Goal: Task Accomplishment & Management: Complete application form

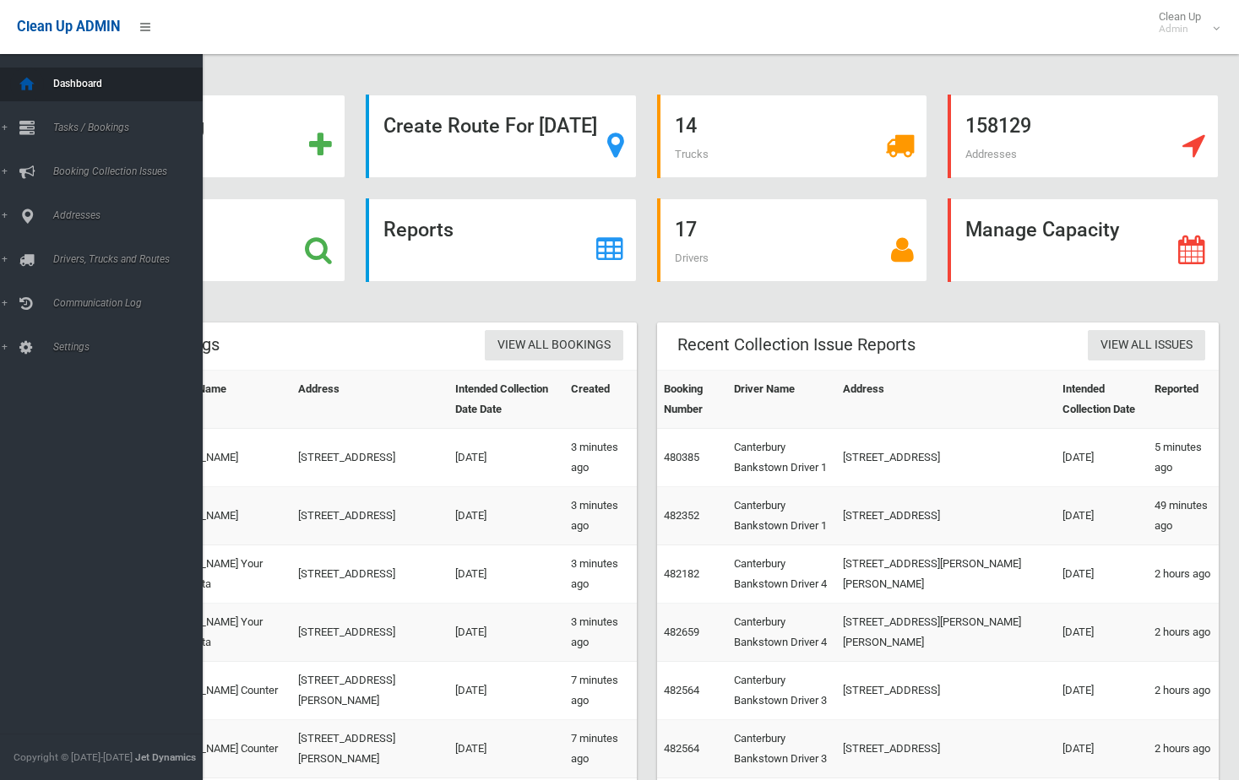
click at [29, 85] on icon at bounding box center [27, 85] width 19 height 34
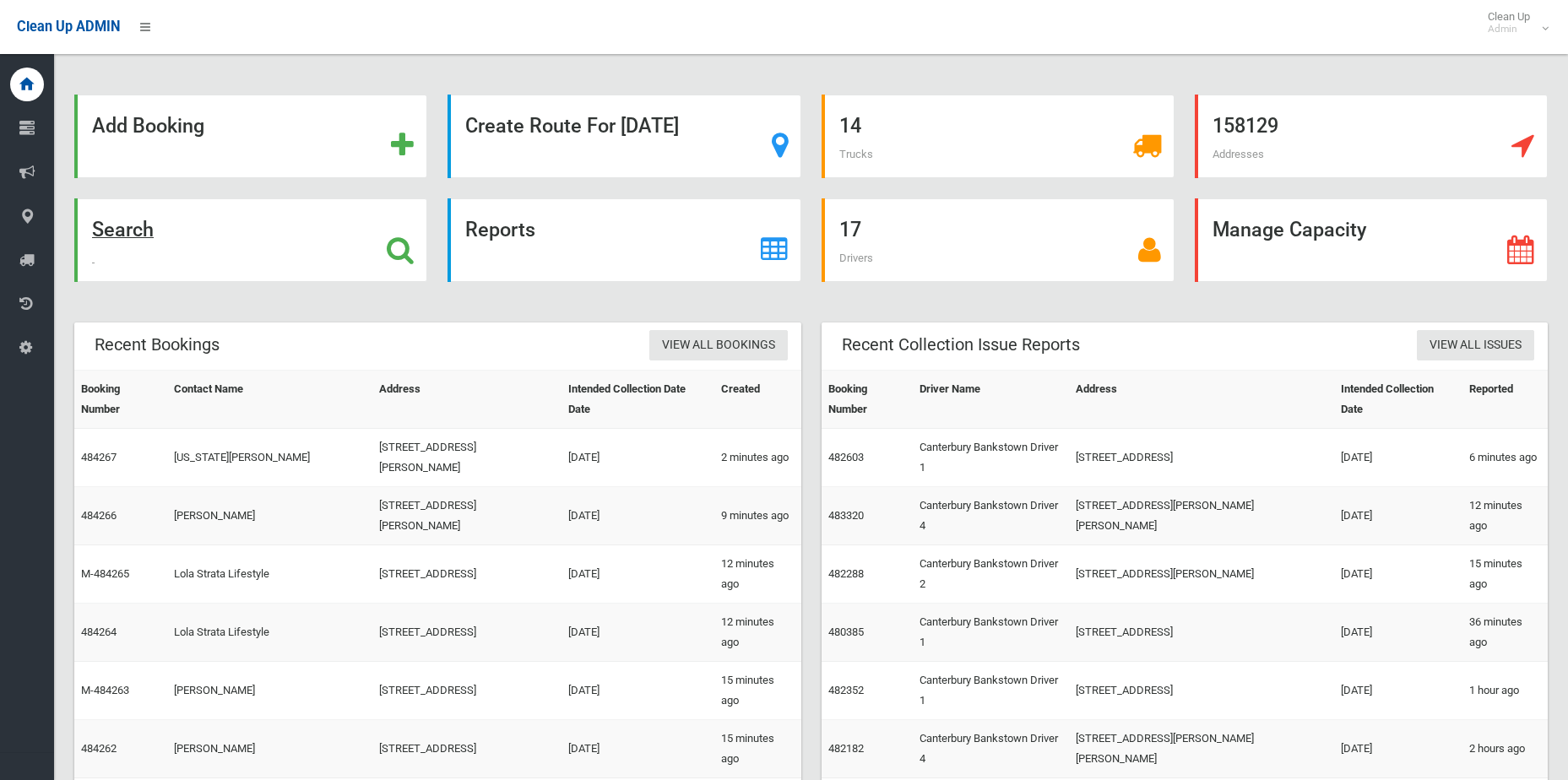
click at [383, 254] on div "Search" at bounding box center [250, 240] width 353 height 84
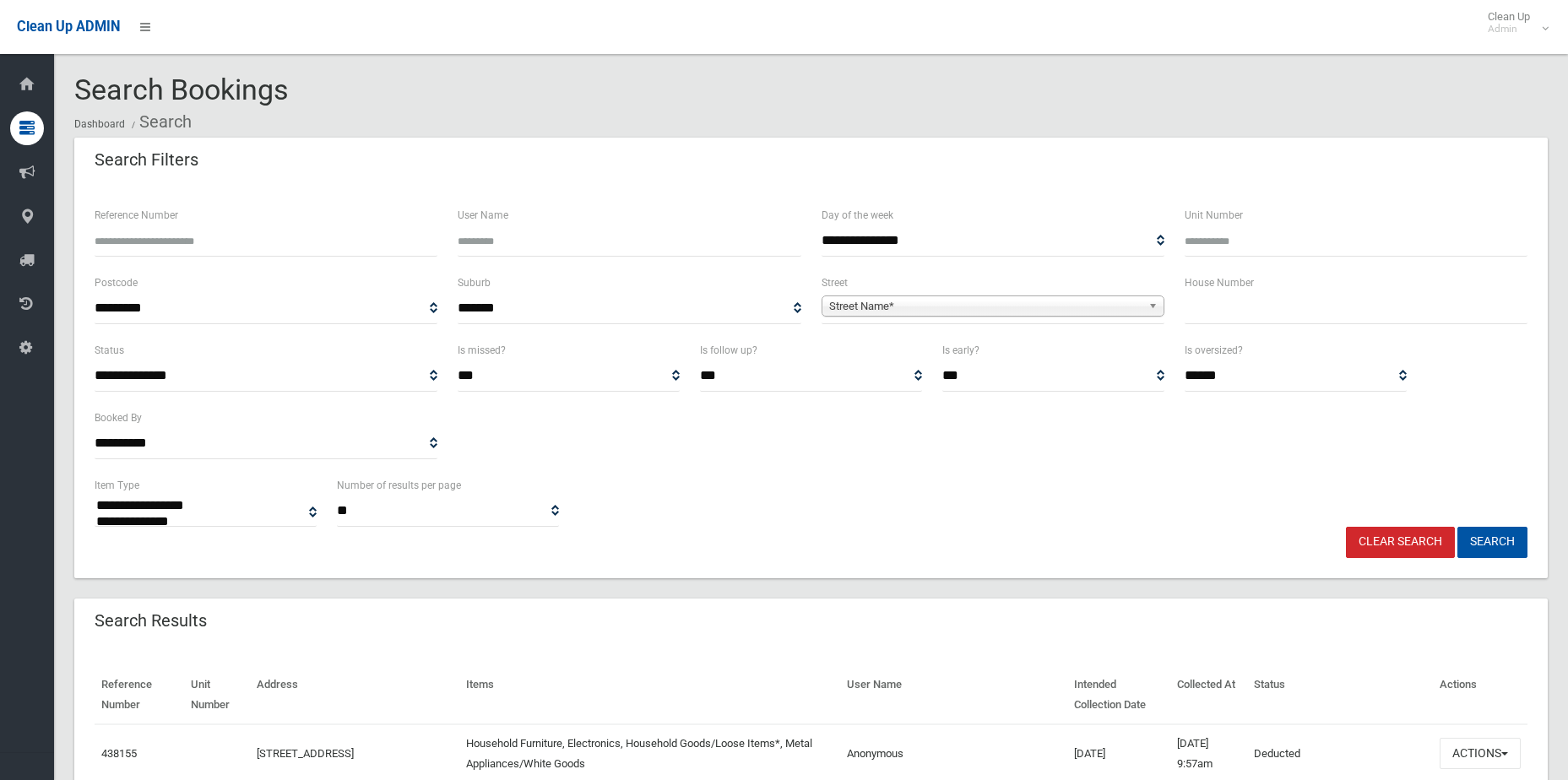
select select
click at [1276, 299] on input "text" at bounding box center [1356, 308] width 343 height 31
type input "**"
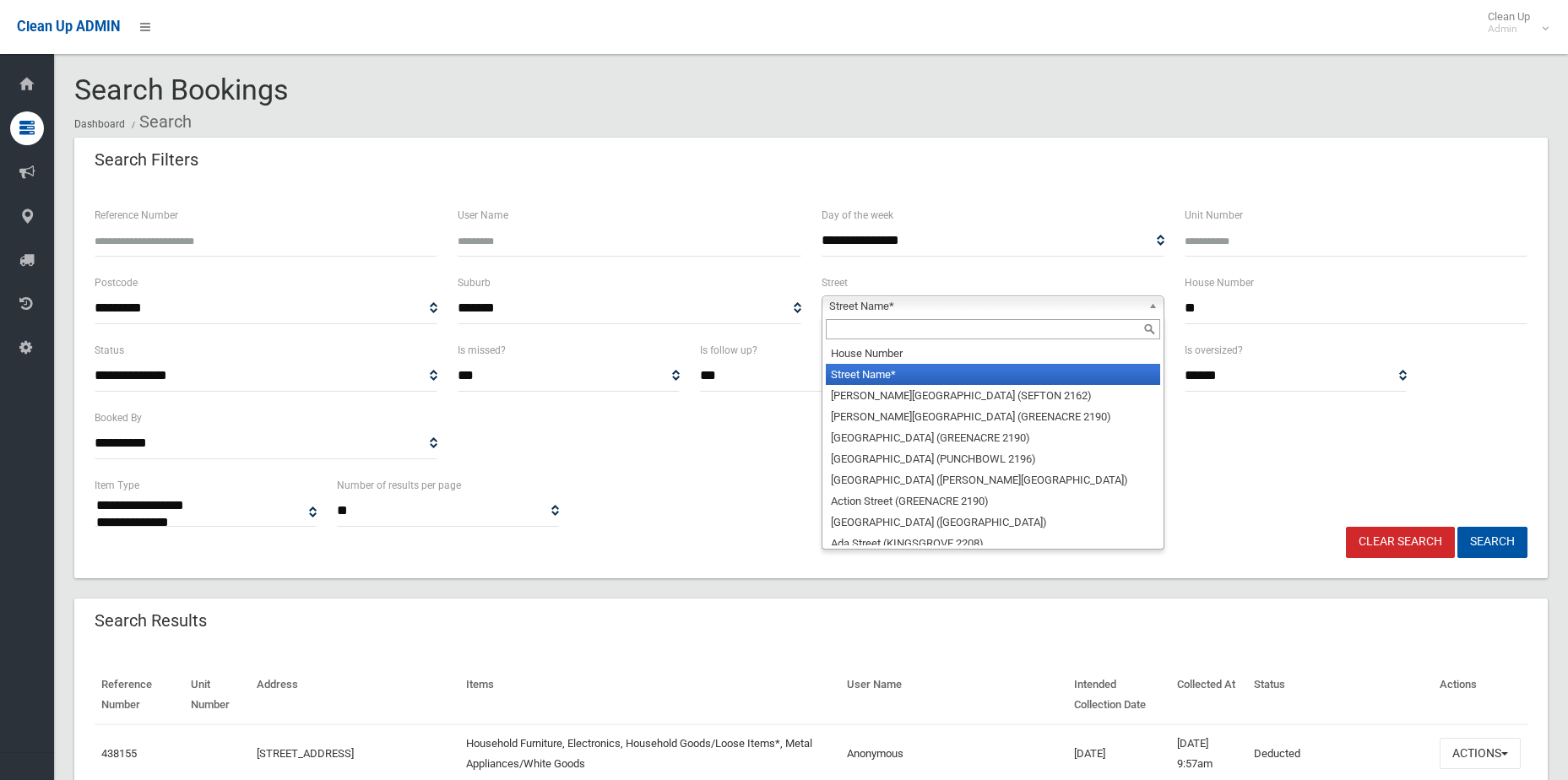
click at [984, 311] on span "Street Name*" at bounding box center [985, 306] width 312 height 20
click at [873, 334] on input "text" at bounding box center [993, 329] width 334 height 20
type input "*"
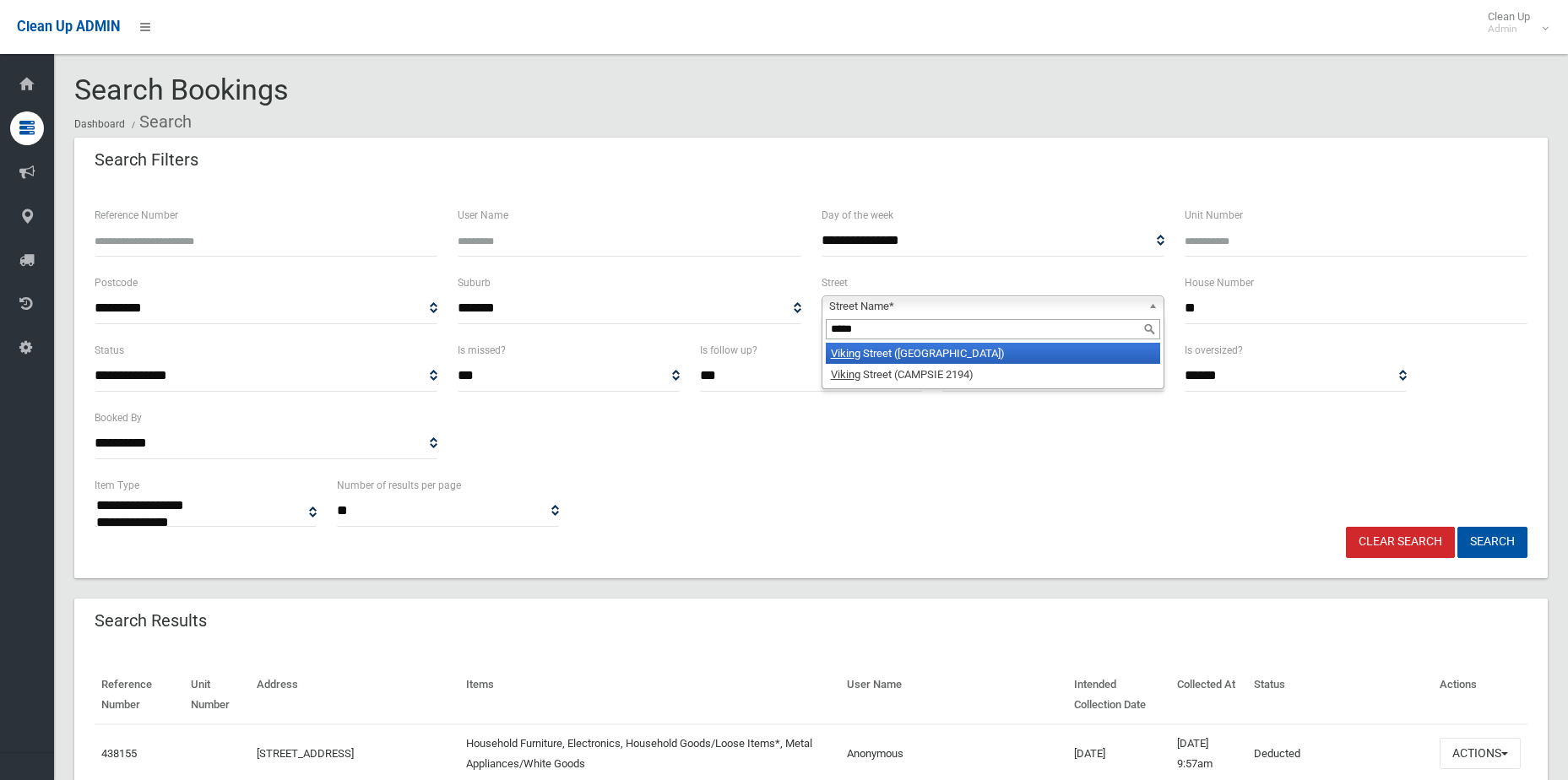
type input "*****"
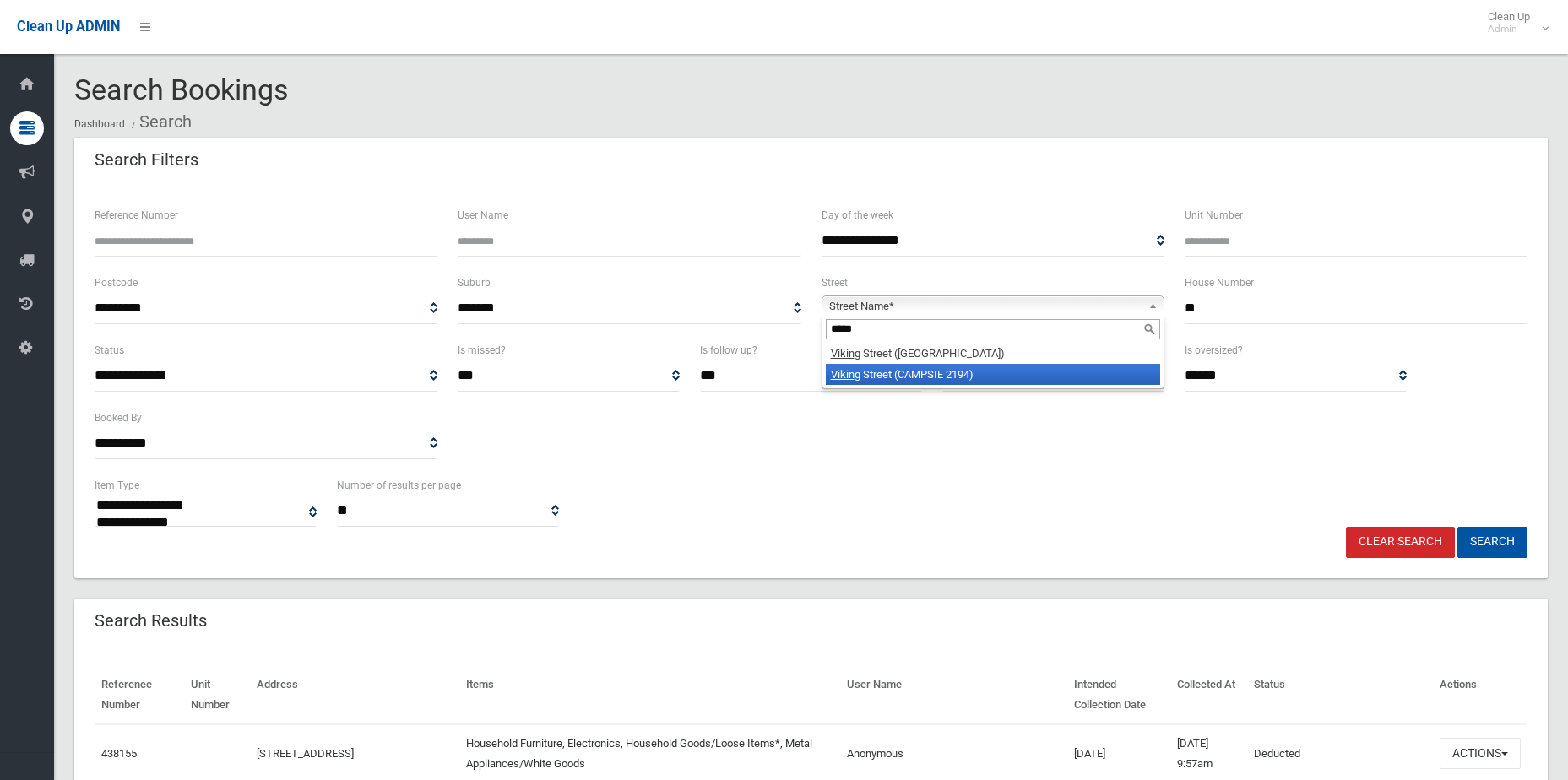
click at [867, 374] on li "Vikin g Street (CAMPSIE 2194)" at bounding box center [993, 374] width 334 height 21
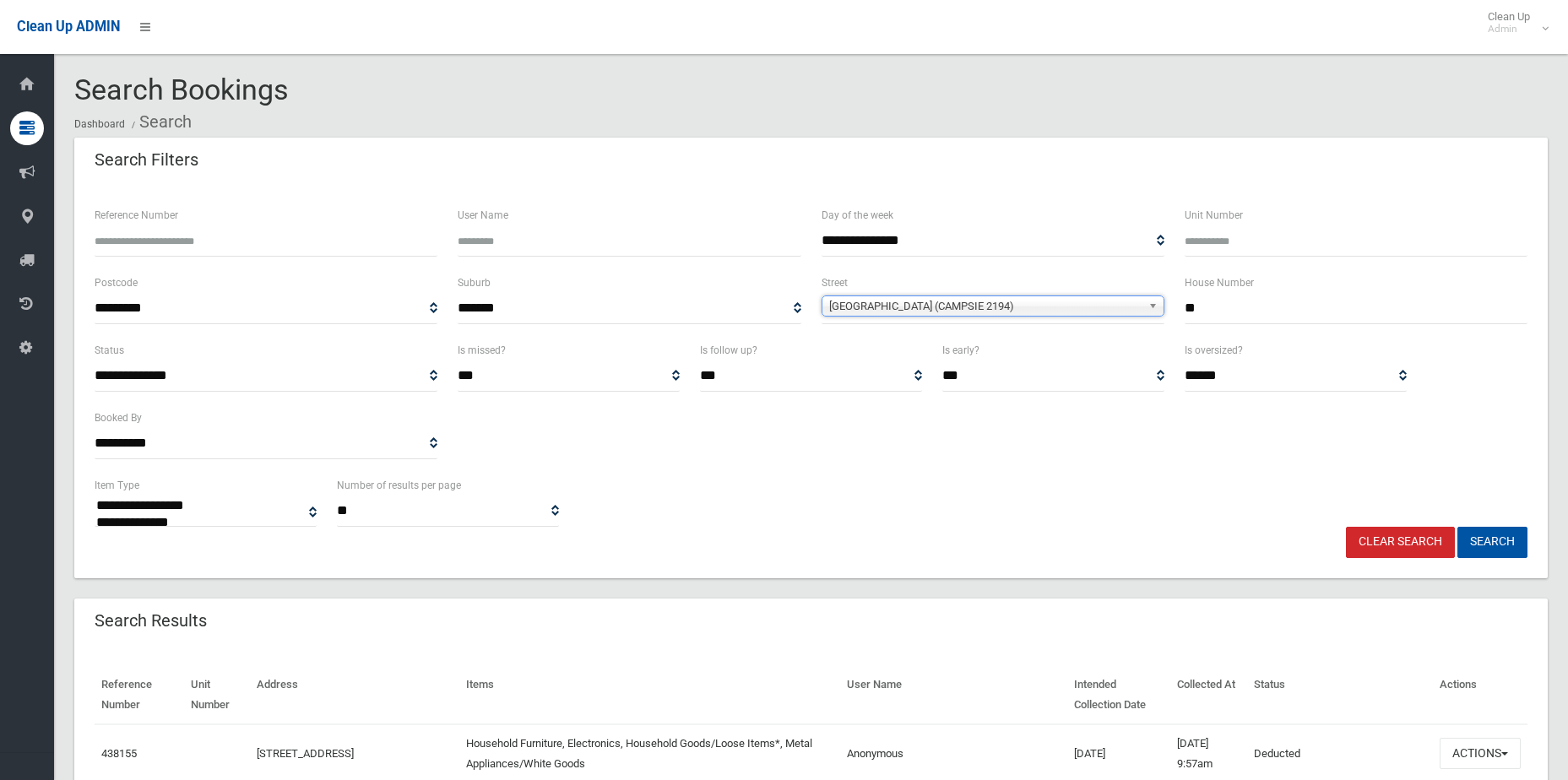
click at [1116, 421] on div "**********" at bounding box center [810, 407] width 1453 height 135
click at [1505, 533] on button "Search" at bounding box center [1493, 542] width 70 height 31
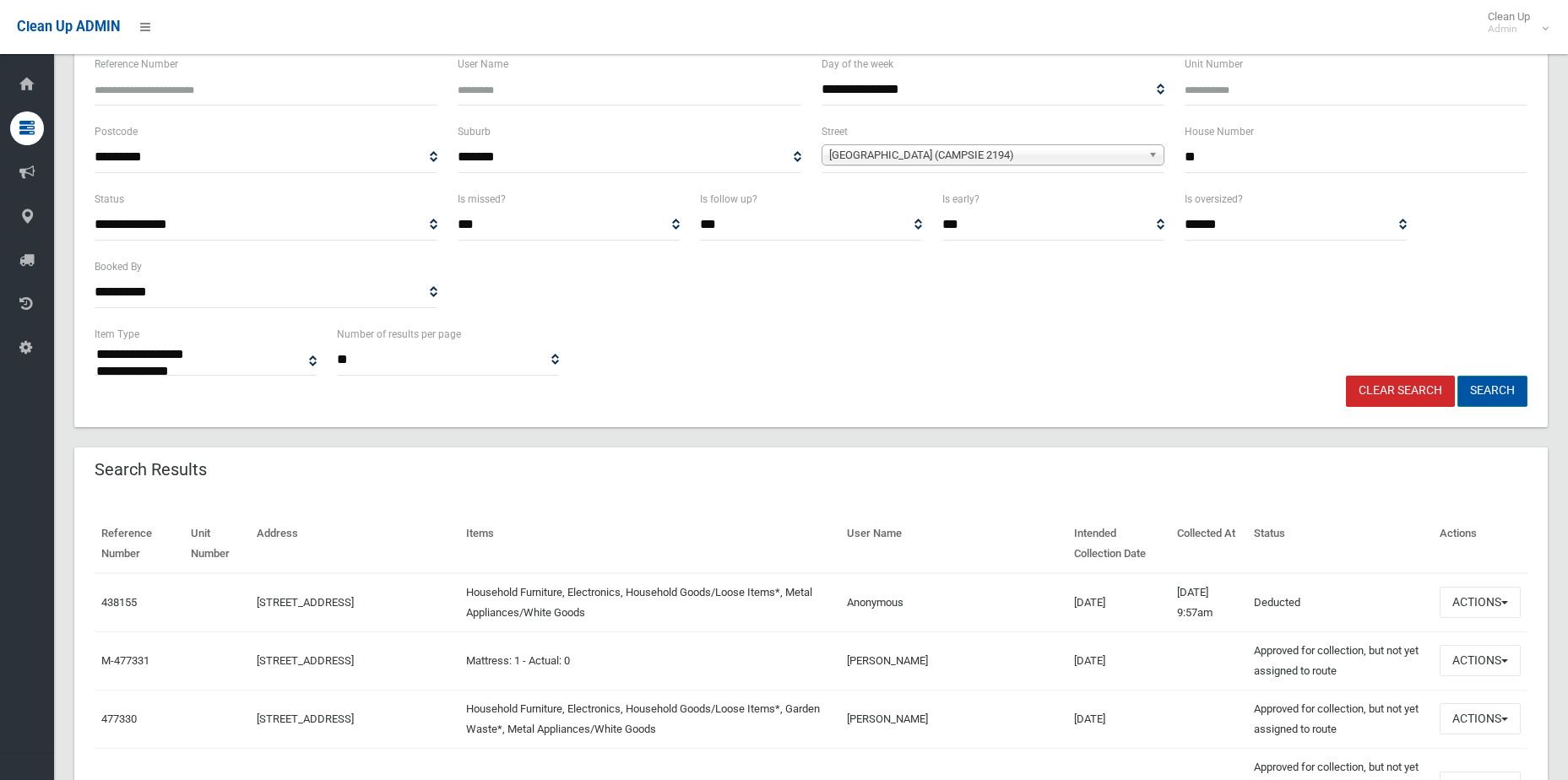
scroll to position [169, 0]
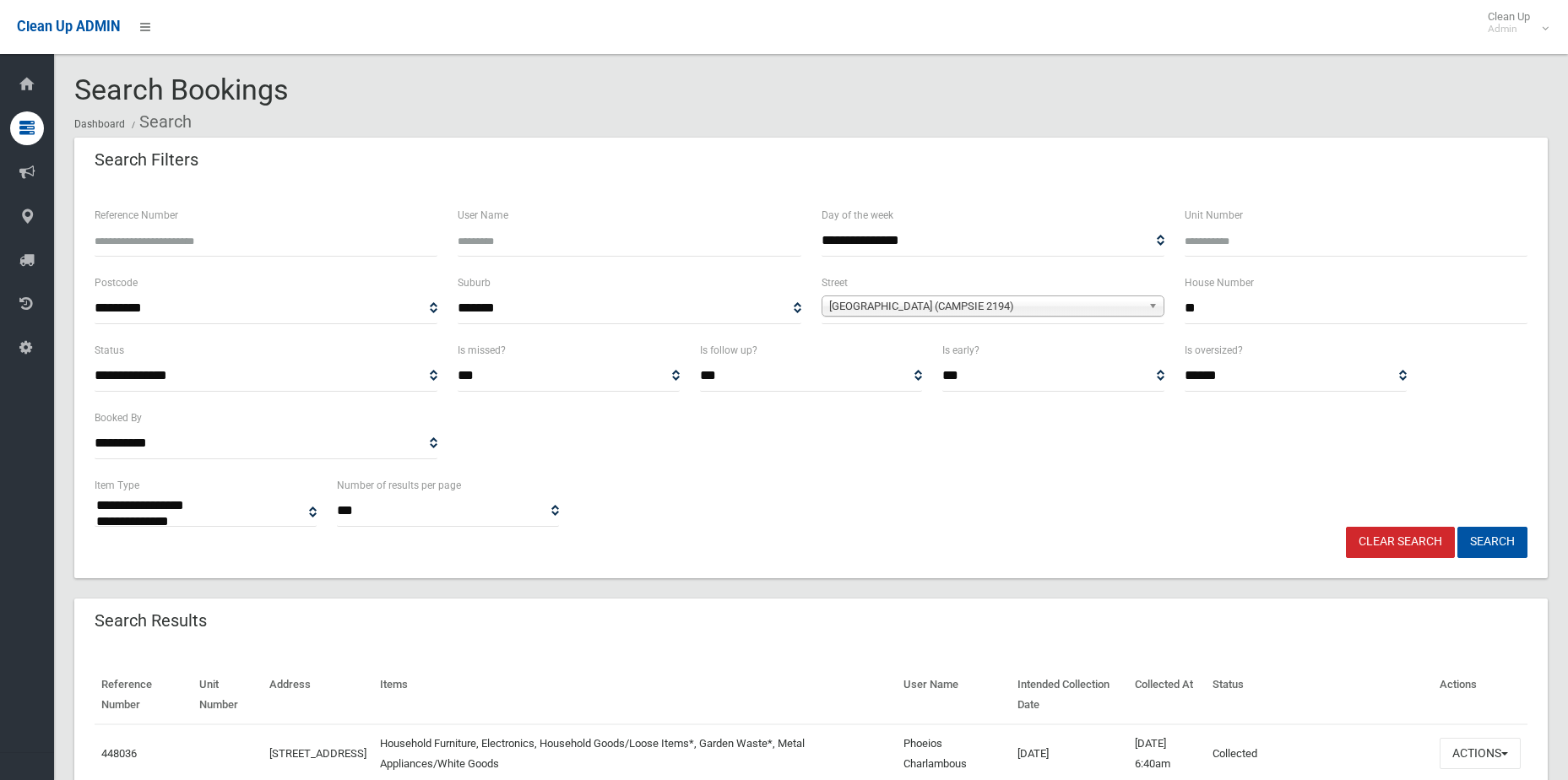
select select
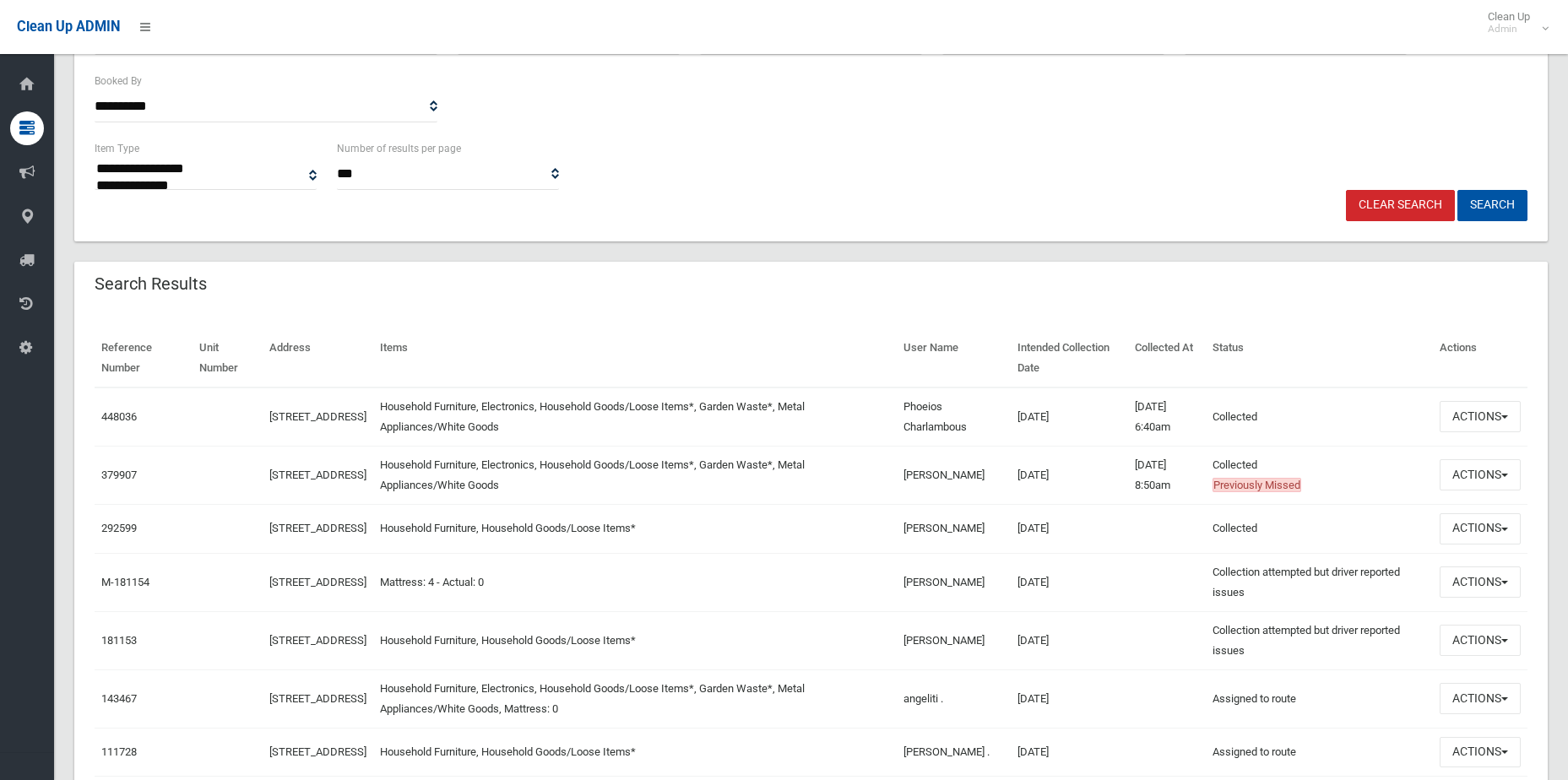
scroll to position [338, 0]
click at [97, 417] on td "448036" at bounding box center [144, 416] width 98 height 59
click at [101, 417] on td "448036" at bounding box center [144, 416] width 98 height 59
click at [109, 410] on link "448036" at bounding box center [118, 416] width 35 height 13
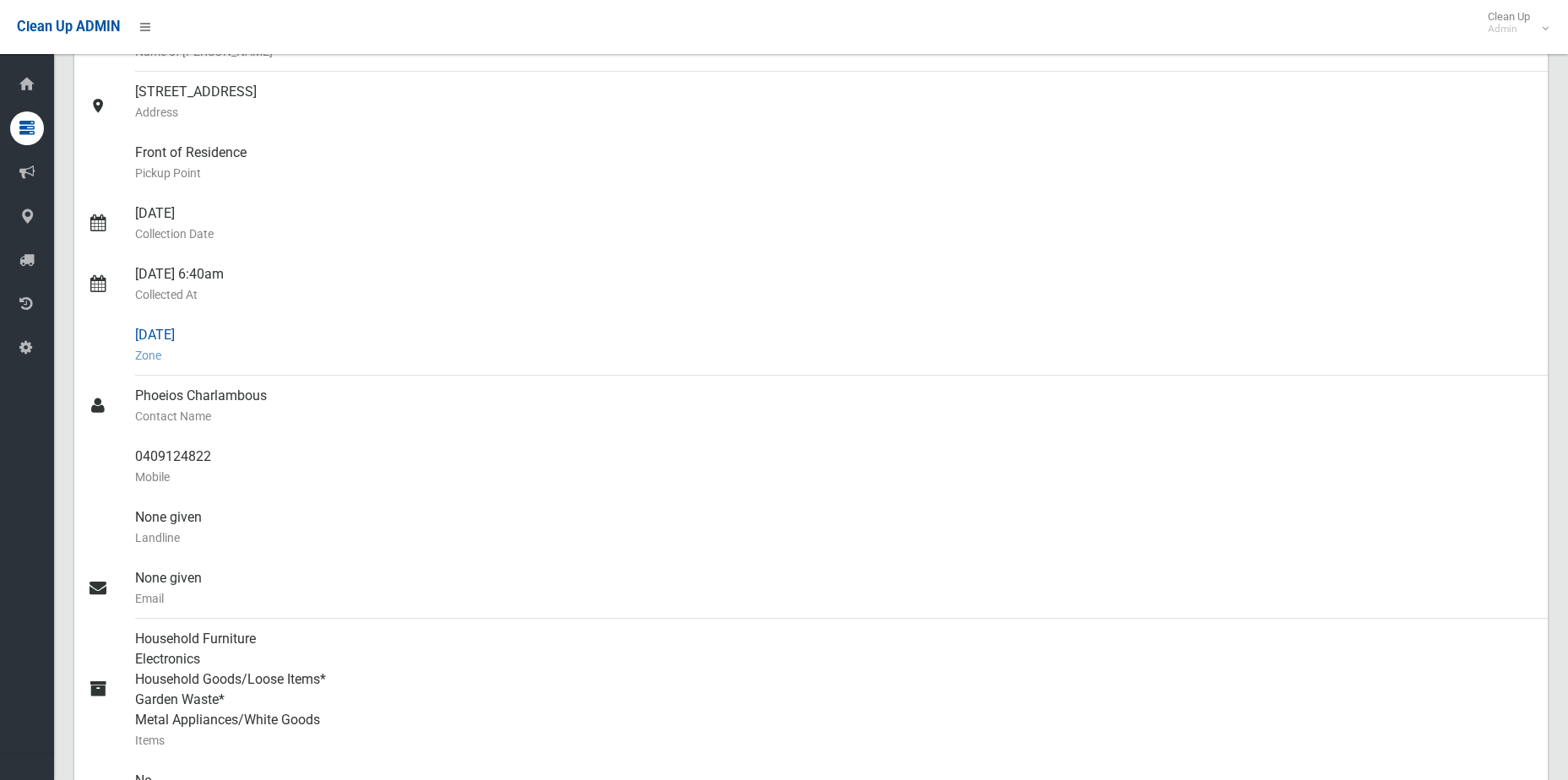
scroll to position [253, 0]
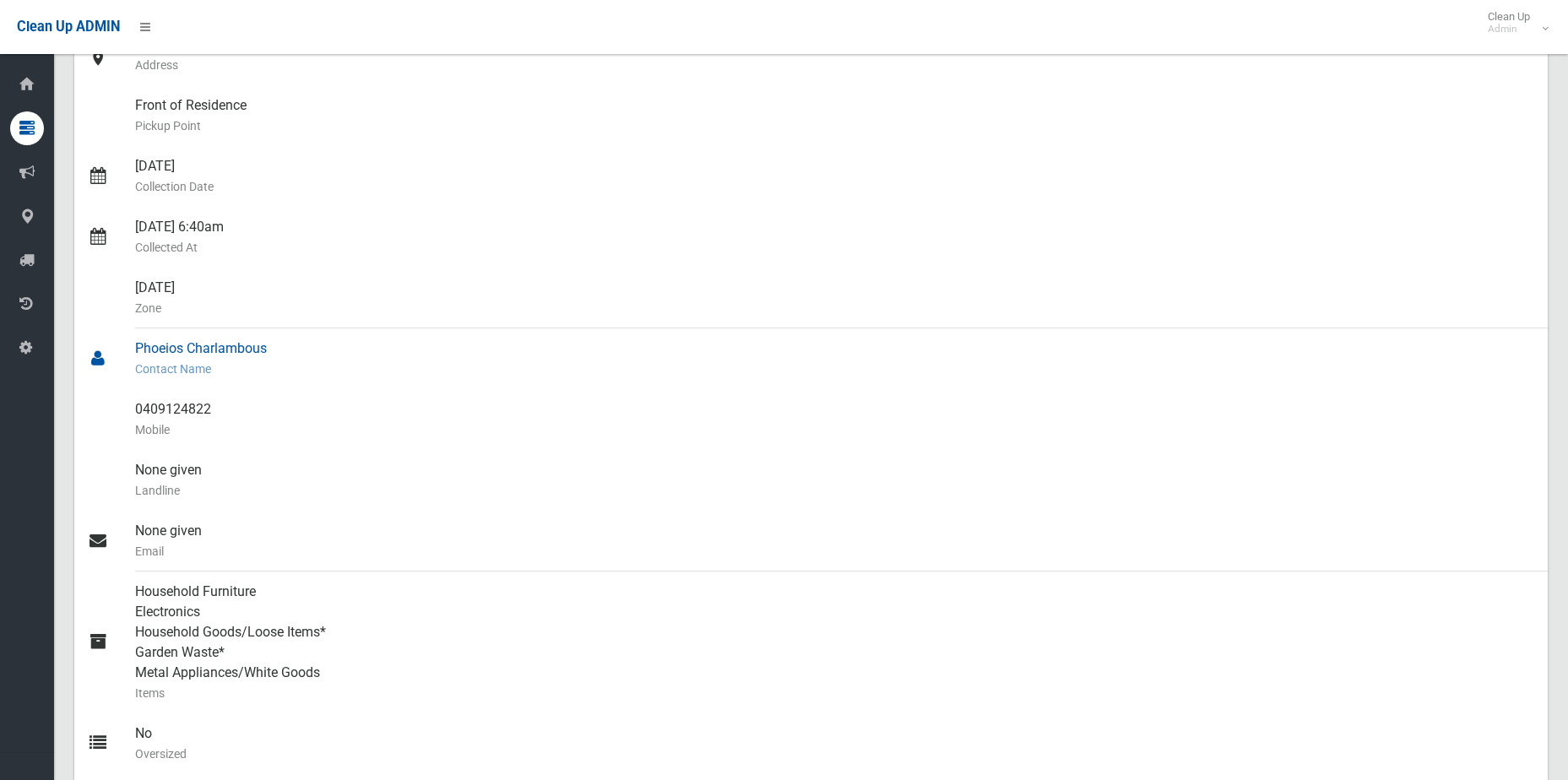
drag, startPoint x: 296, startPoint y: 350, endPoint x: 127, endPoint y: 344, distance: 169.9
click at [127, 344] on link "Phoeios Charlambous Contact Name" at bounding box center [811, 359] width 1474 height 61
click at [396, 302] on small "Zone" at bounding box center [834, 308] width 1399 height 20
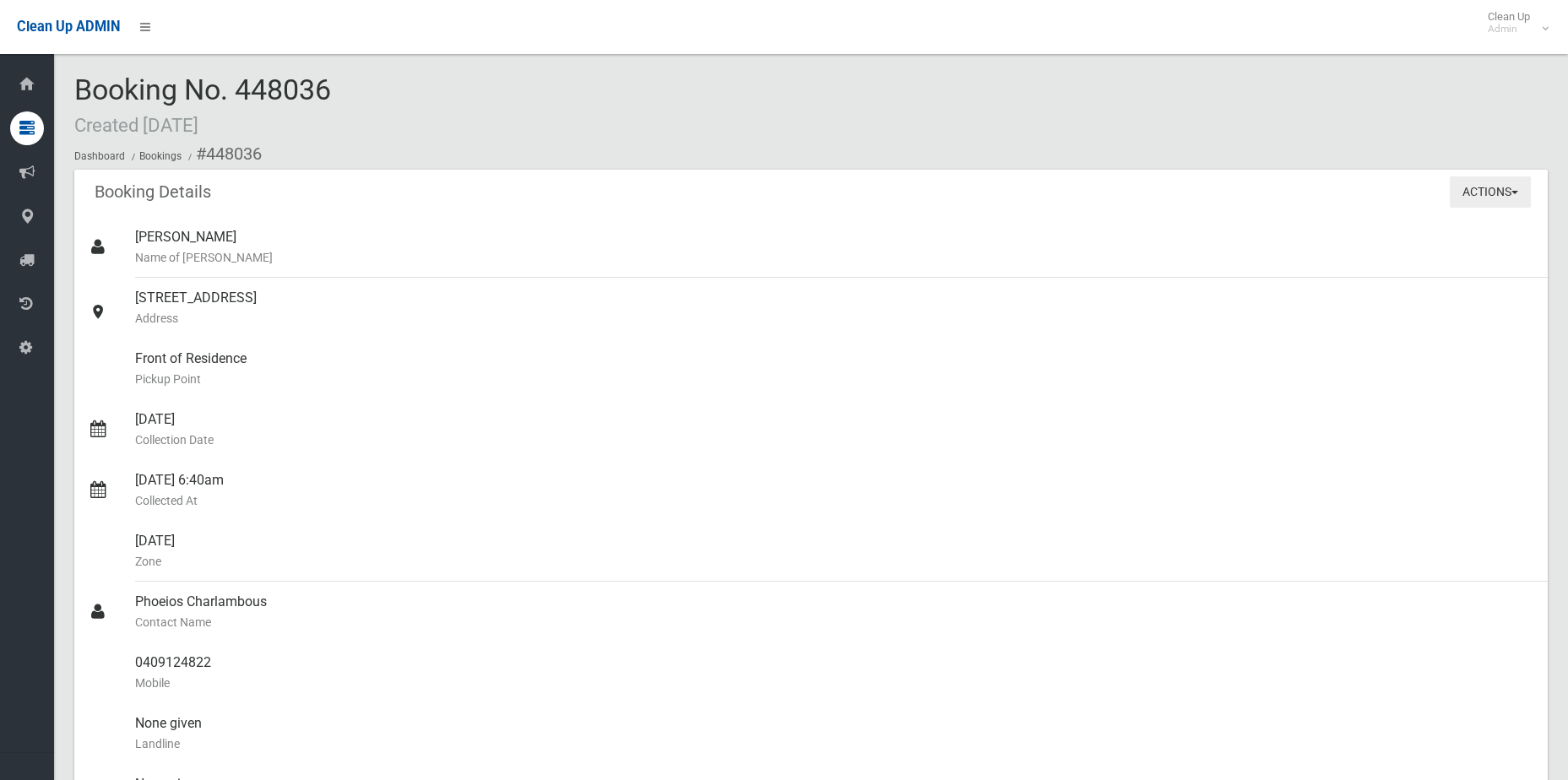
click at [1501, 195] on button "Actions" at bounding box center [1490, 192] width 81 height 31
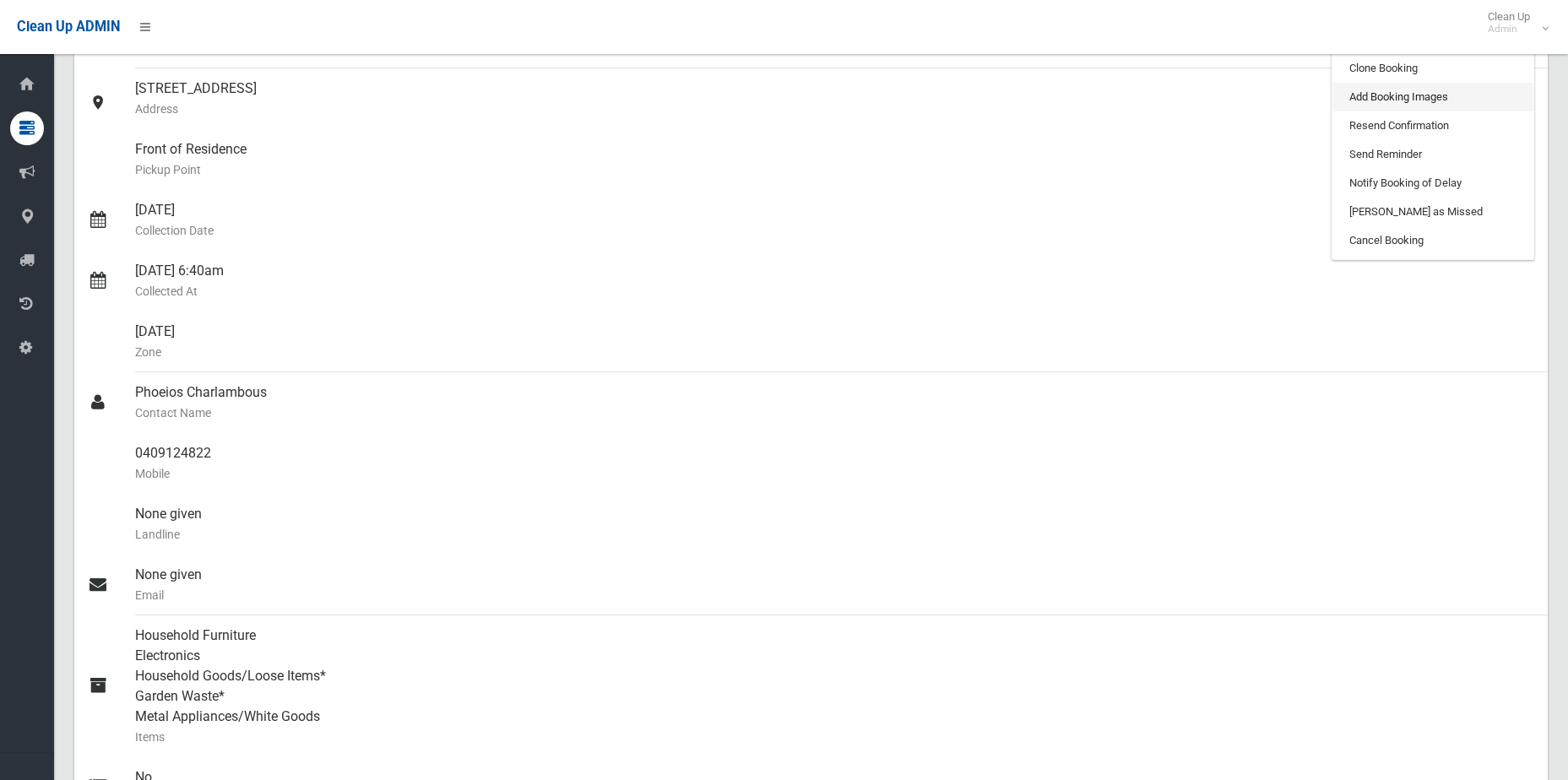
scroll to position [84, 0]
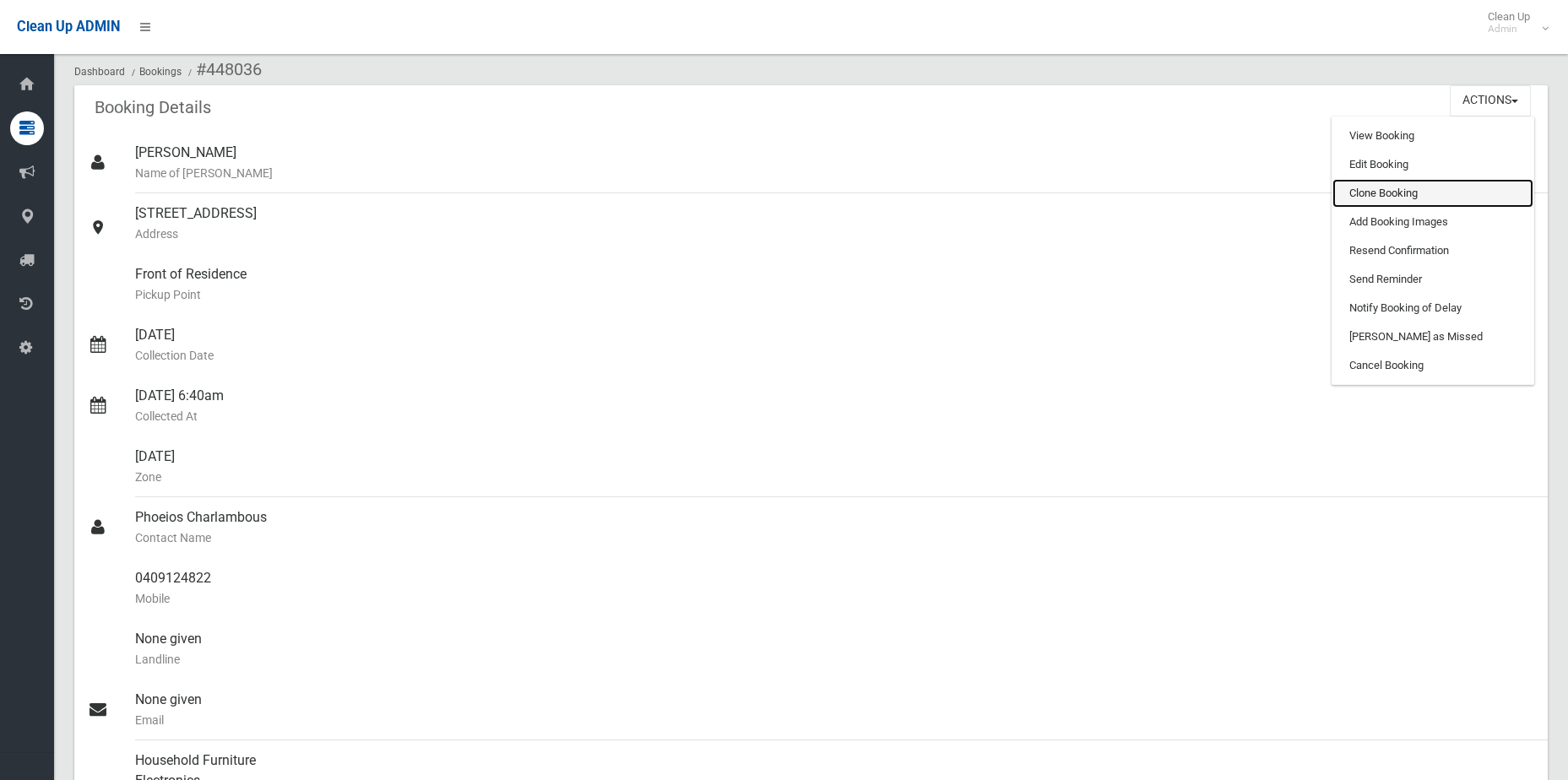
click at [1375, 182] on link "Clone Booking" at bounding box center [1433, 193] width 201 height 29
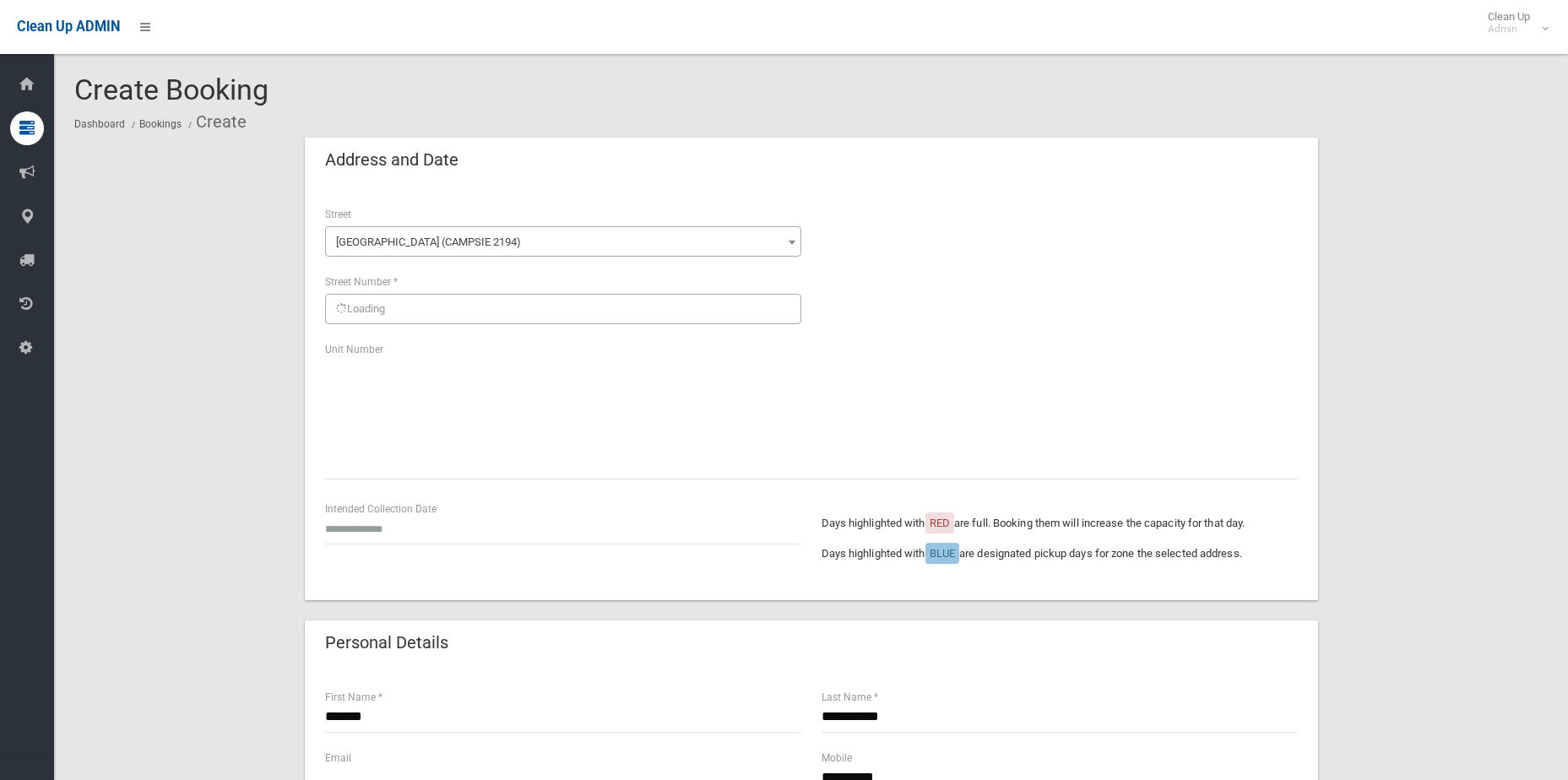
scroll to position [169, 0]
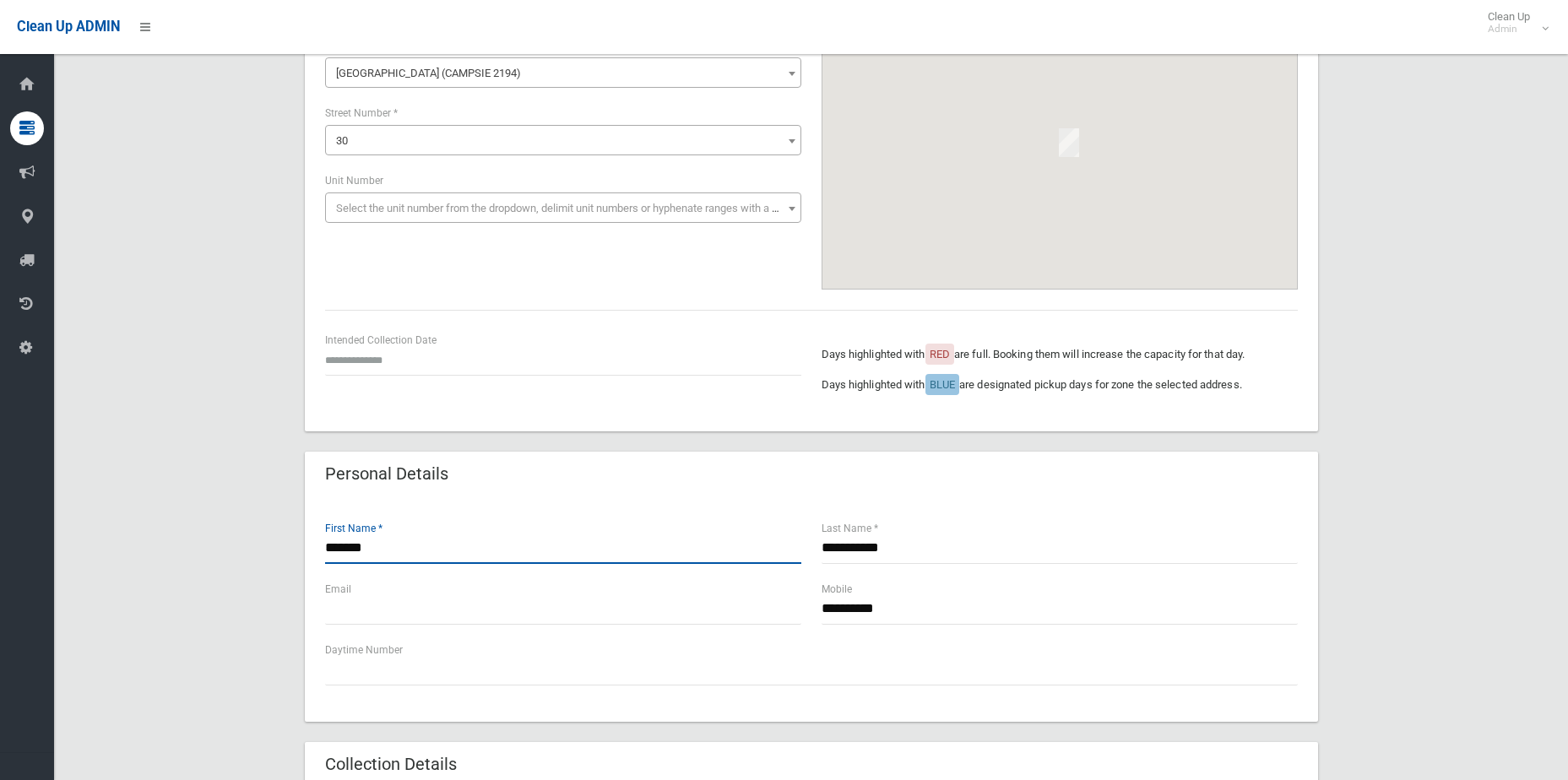
drag, startPoint x: 359, startPoint y: 544, endPoint x: 177, endPoint y: 535, distance: 181.8
click at [177, 535] on div "**********" at bounding box center [811, 705] width 1474 height 1473
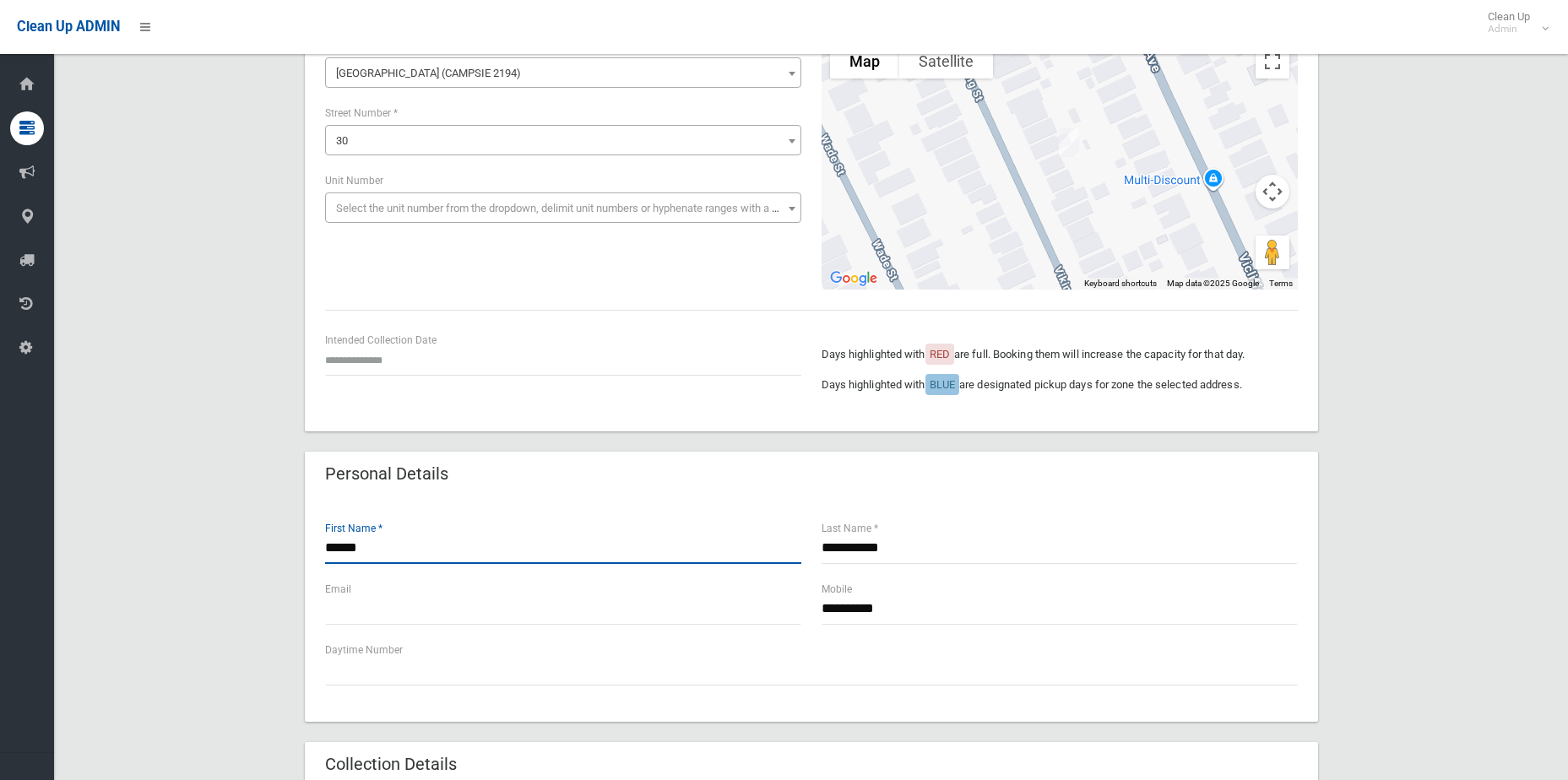
type input "******"
click at [1363, 434] on div "**********" at bounding box center [811, 705] width 1474 height 1473
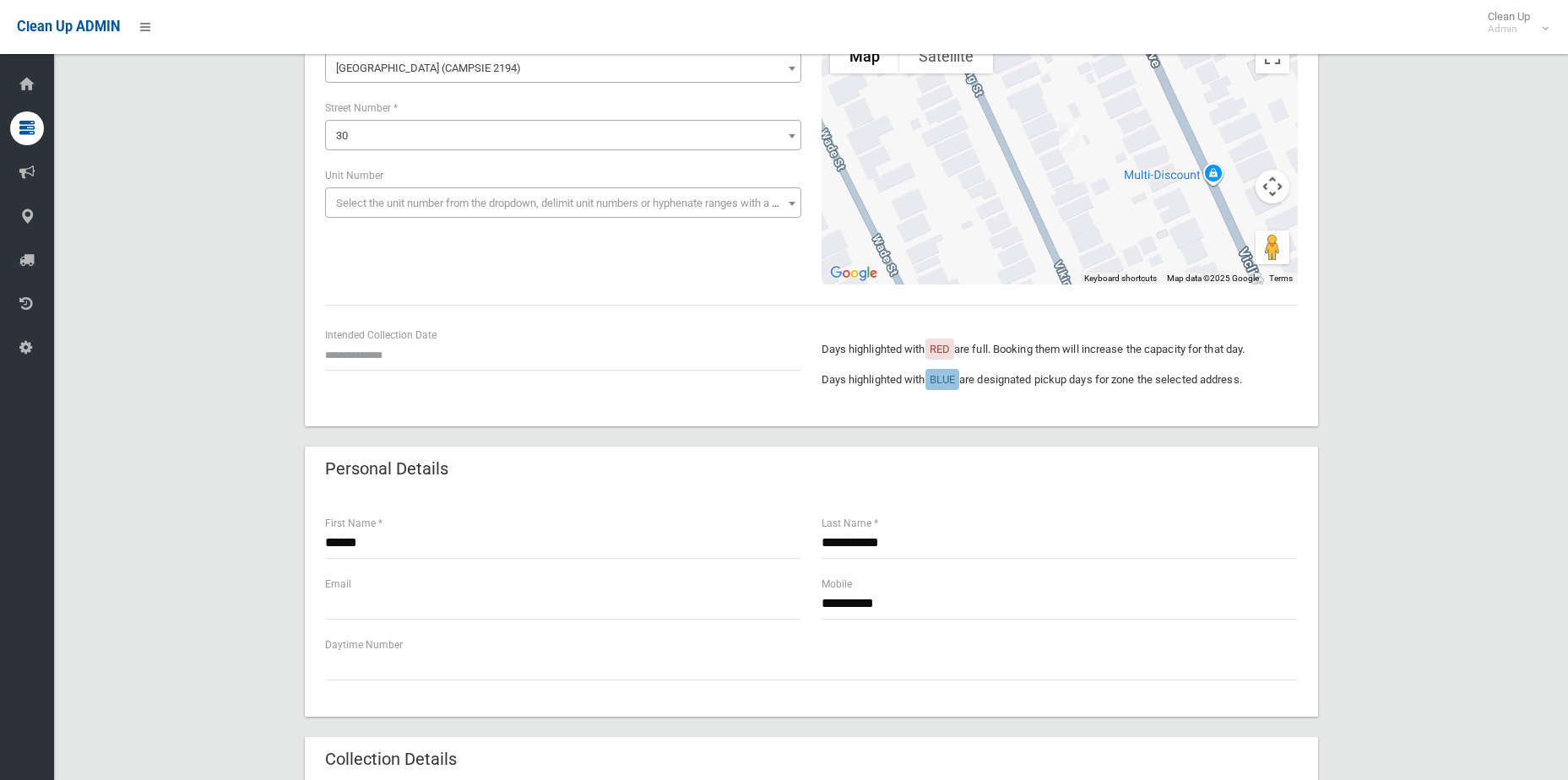
scroll to position [84, 0]
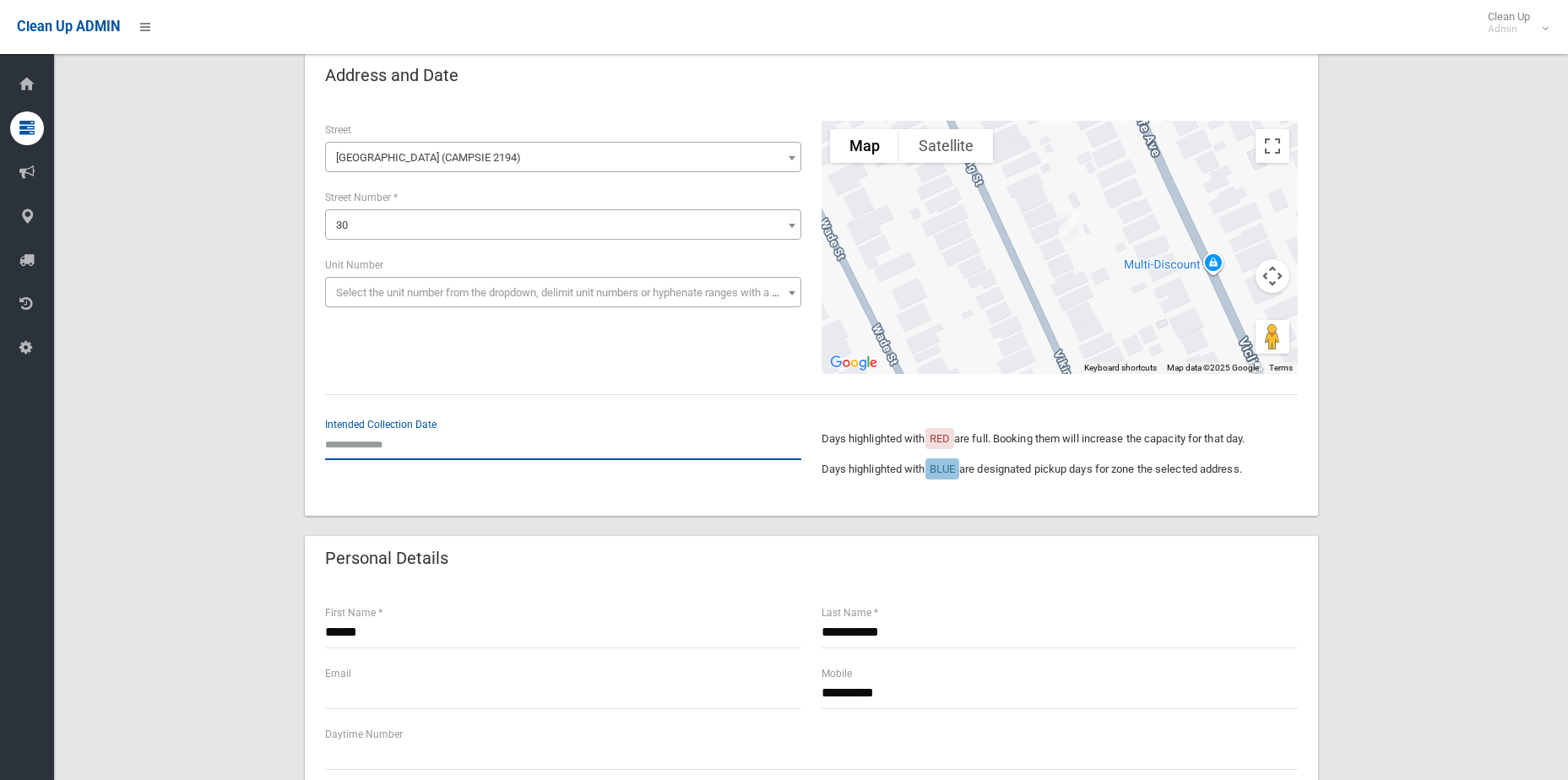
click at [368, 445] on input "text" at bounding box center [563, 444] width 476 height 31
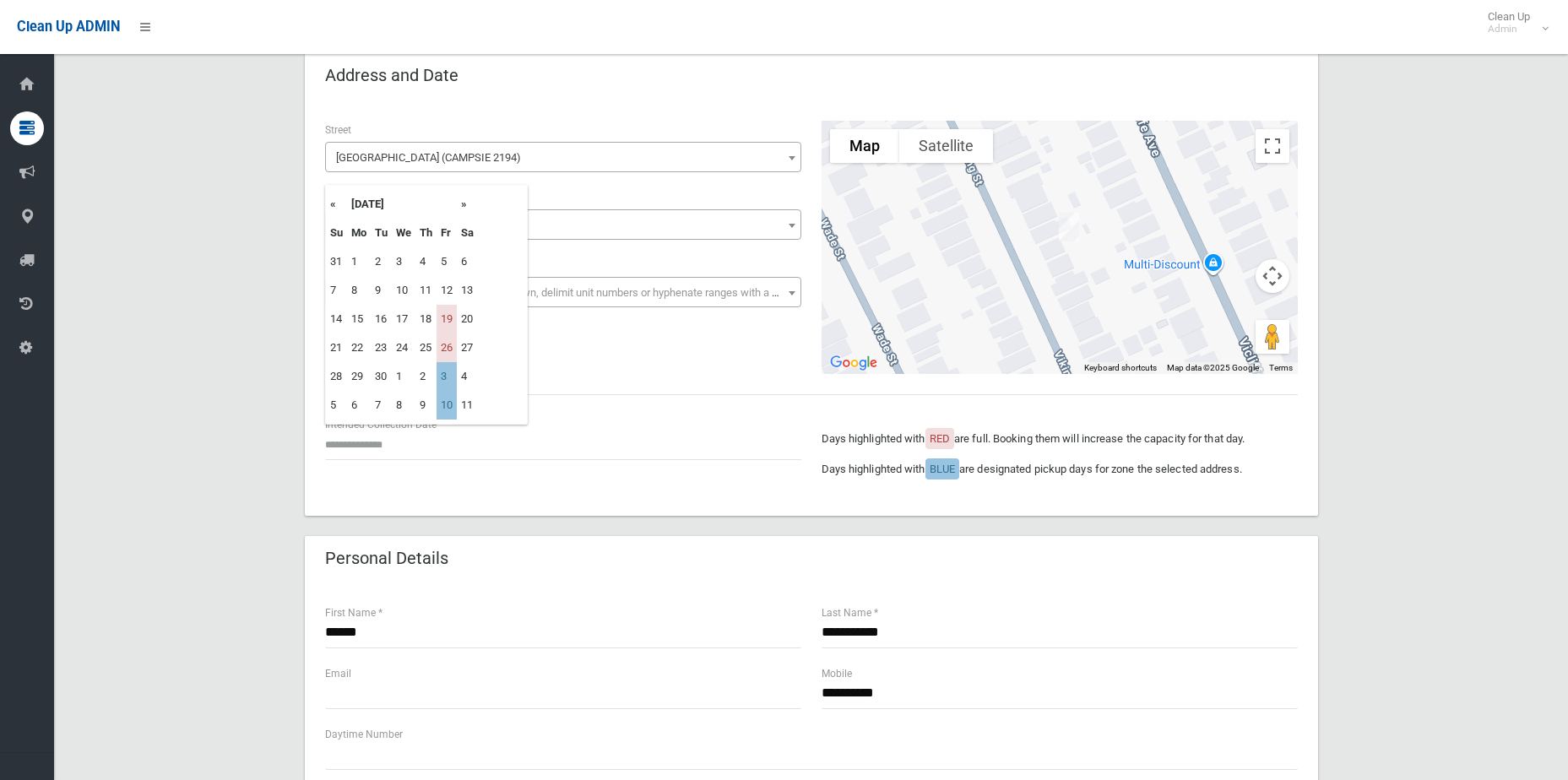
click at [459, 206] on th "»" at bounding box center [467, 204] width 21 height 29
click at [444, 261] on td "3" at bounding box center [447, 261] width 20 height 29
type input "**********"
click at [1493, 324] on div "**********" at bounding box center [811, 789] width 1474 height 1473
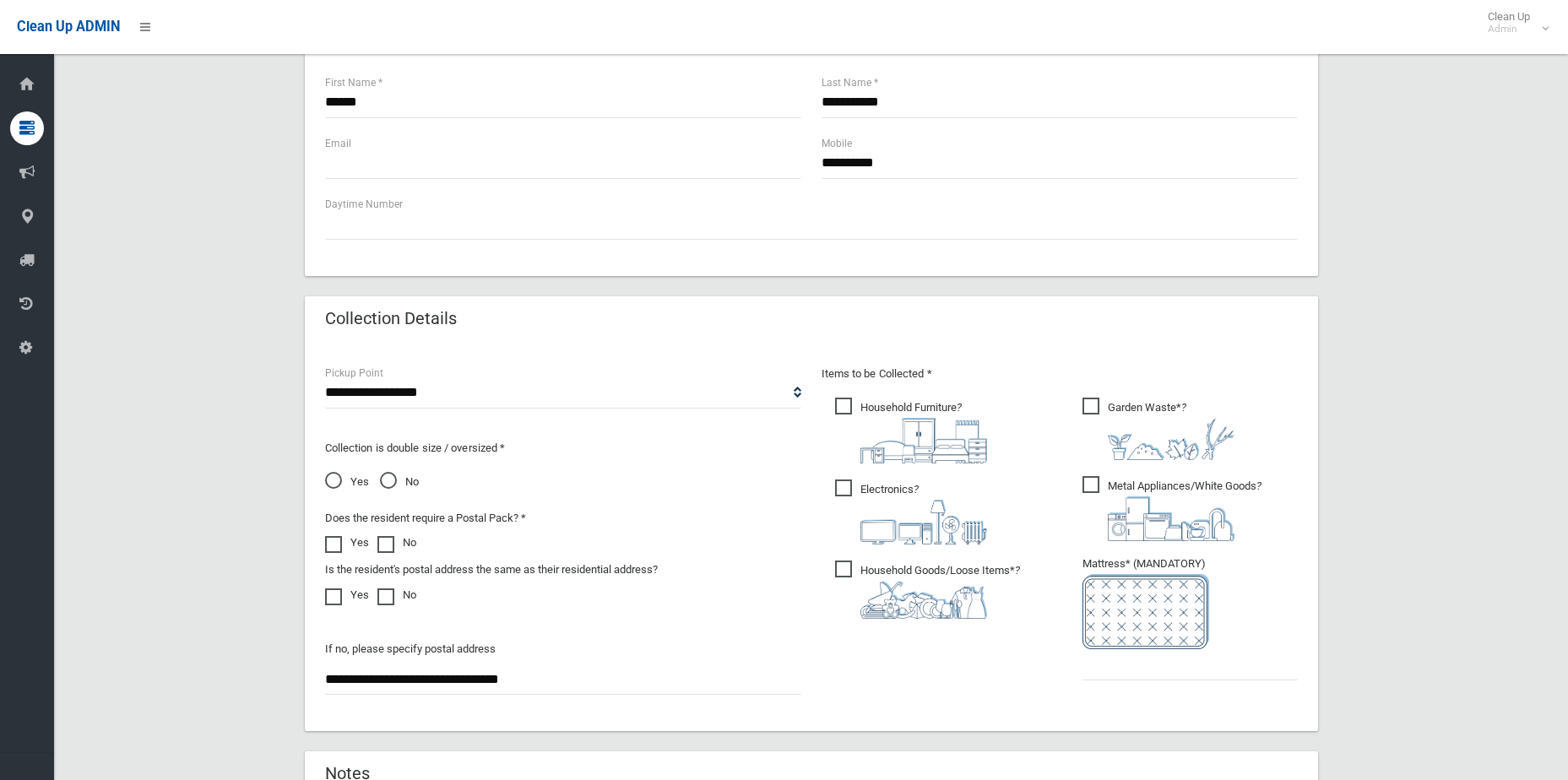
scroll to position [676, 0]
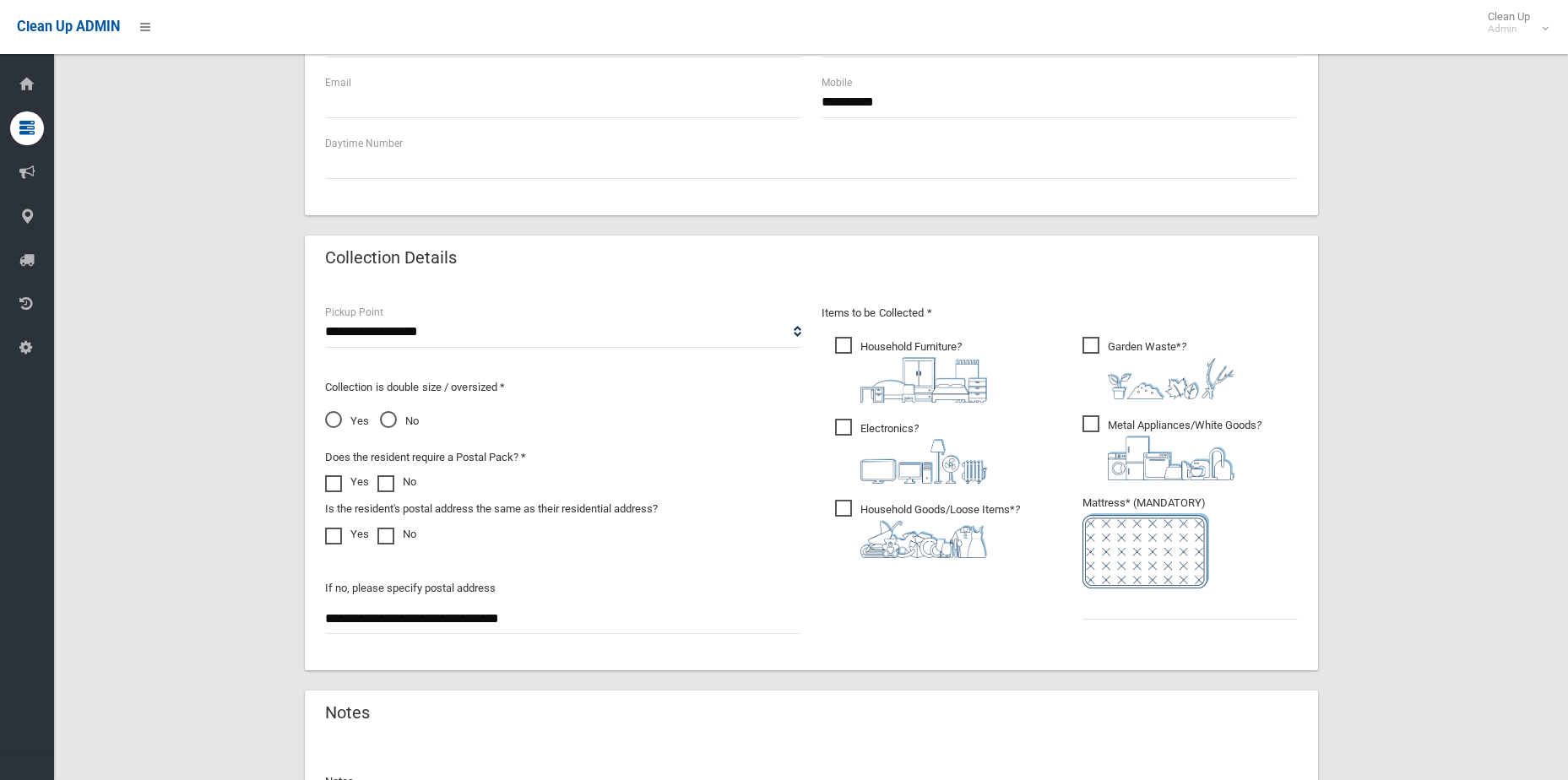
click at [1159, 622] on ul "Garden Waste* ?" at bounding box center [1183, 483] width 229 height 299
click at [1162, 612] on input "text" at bounding box center [1190, 604] width 215 height 31
click at [1171, 615] on input "text" at bounding box center [1190, 604] width 215 height 31
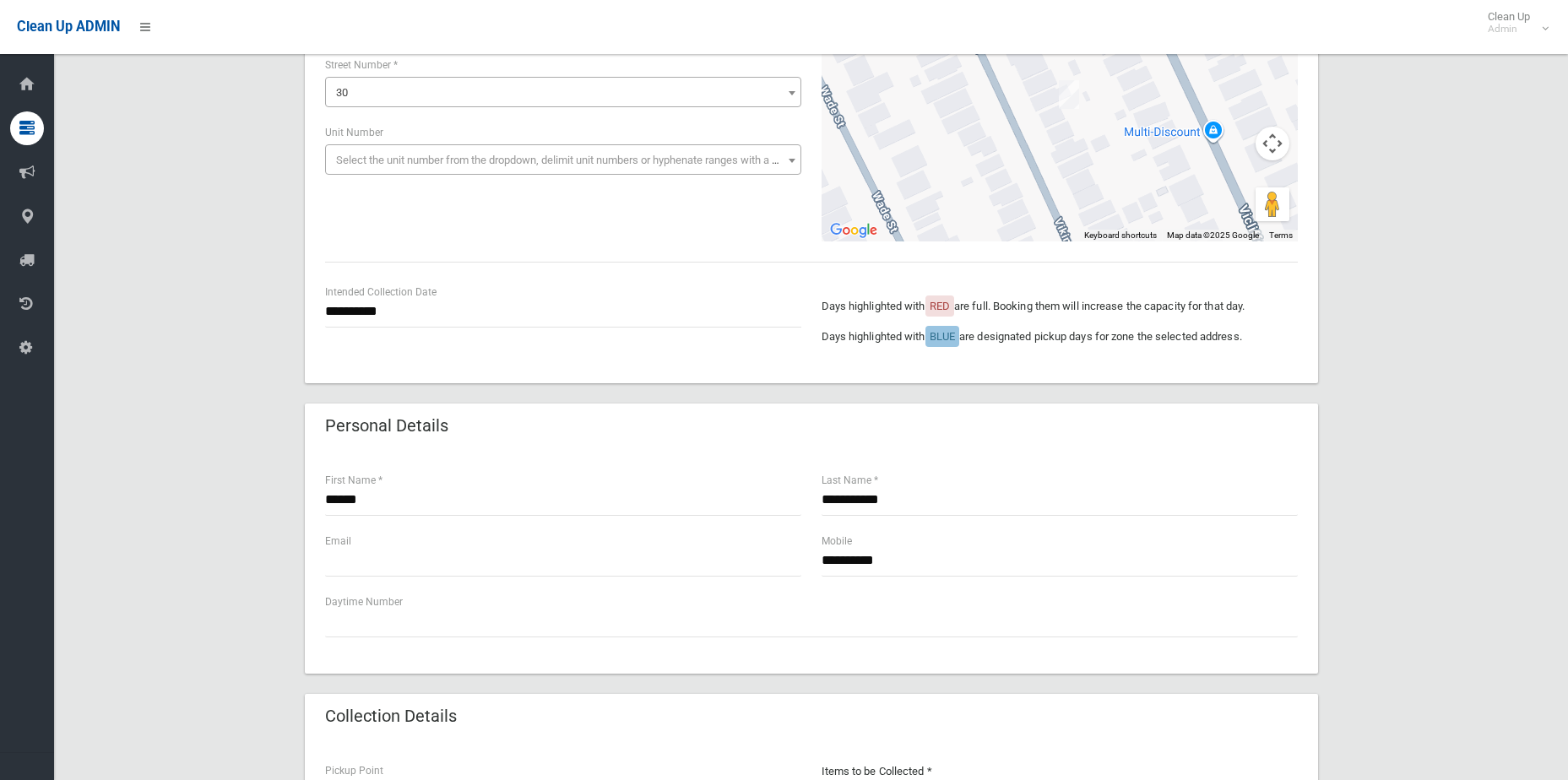
scroll to position [215, 0]
type input "*"
click at [1381, 501] on div "**********" at bounding box center [811, 658] width 1474 height 1473
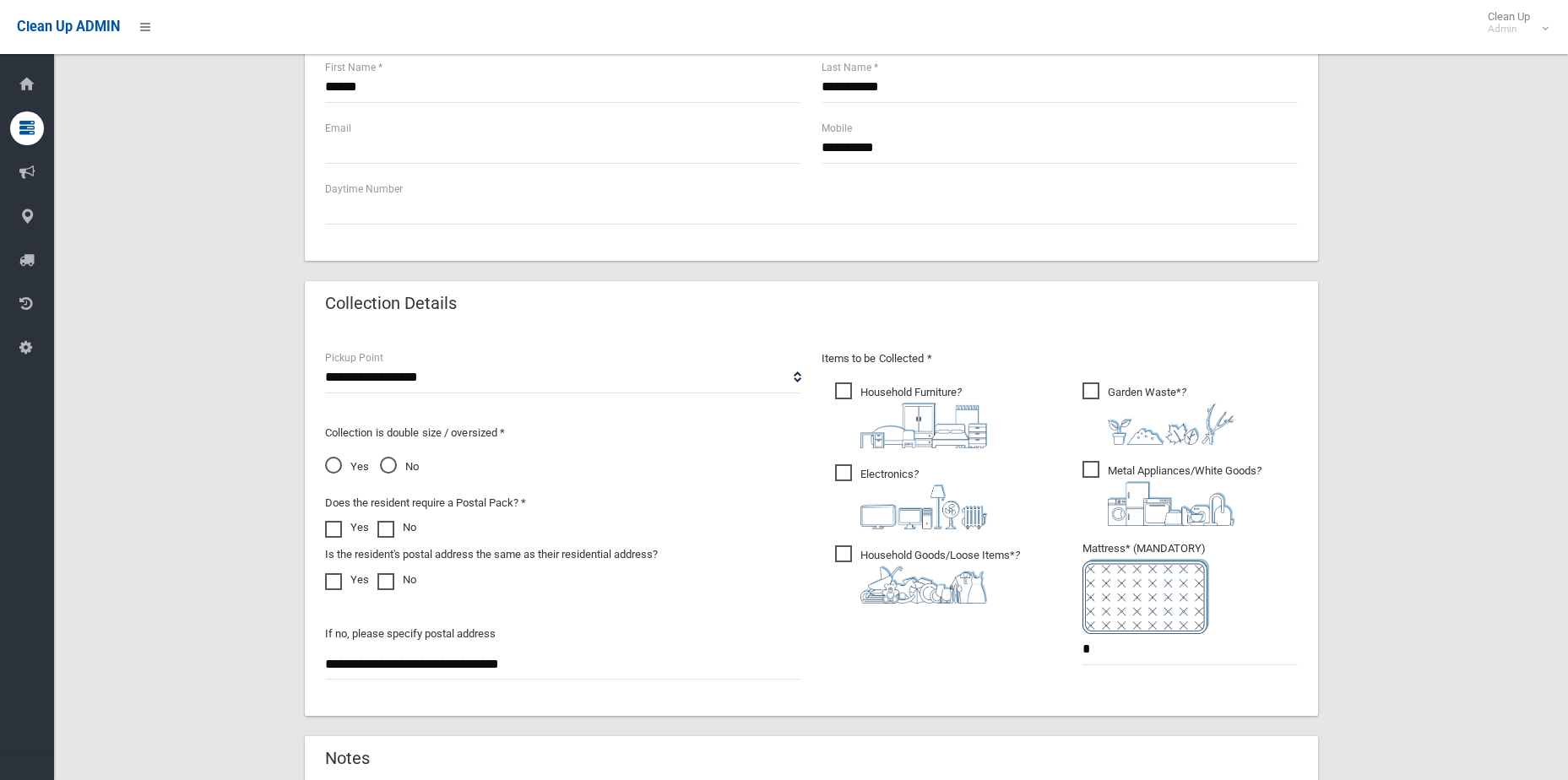
scroll to position [845, 0]
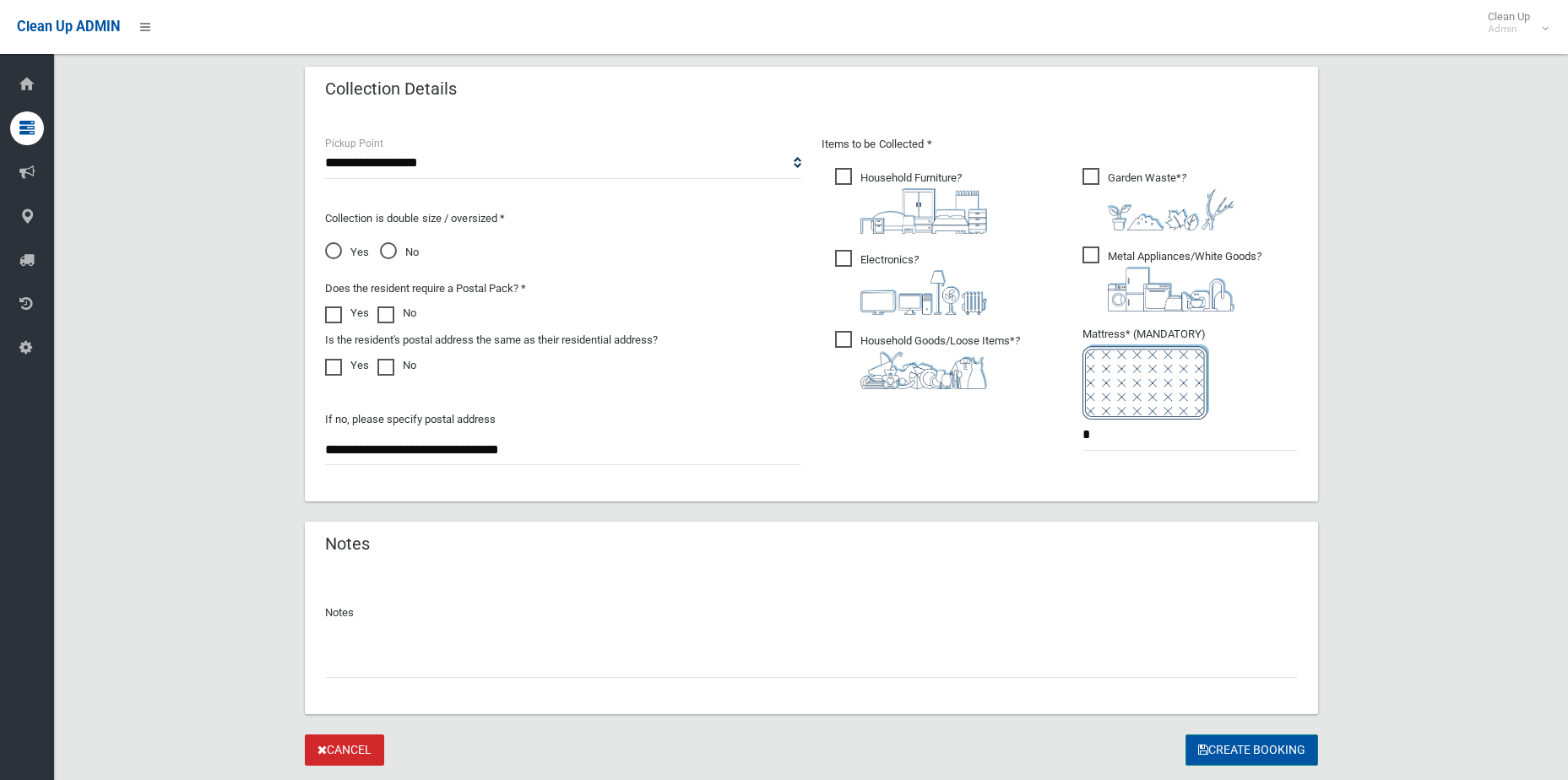
click at [1243, 736] on button "Create Booking" at bounding box center [1252, 750] width 133 height 31
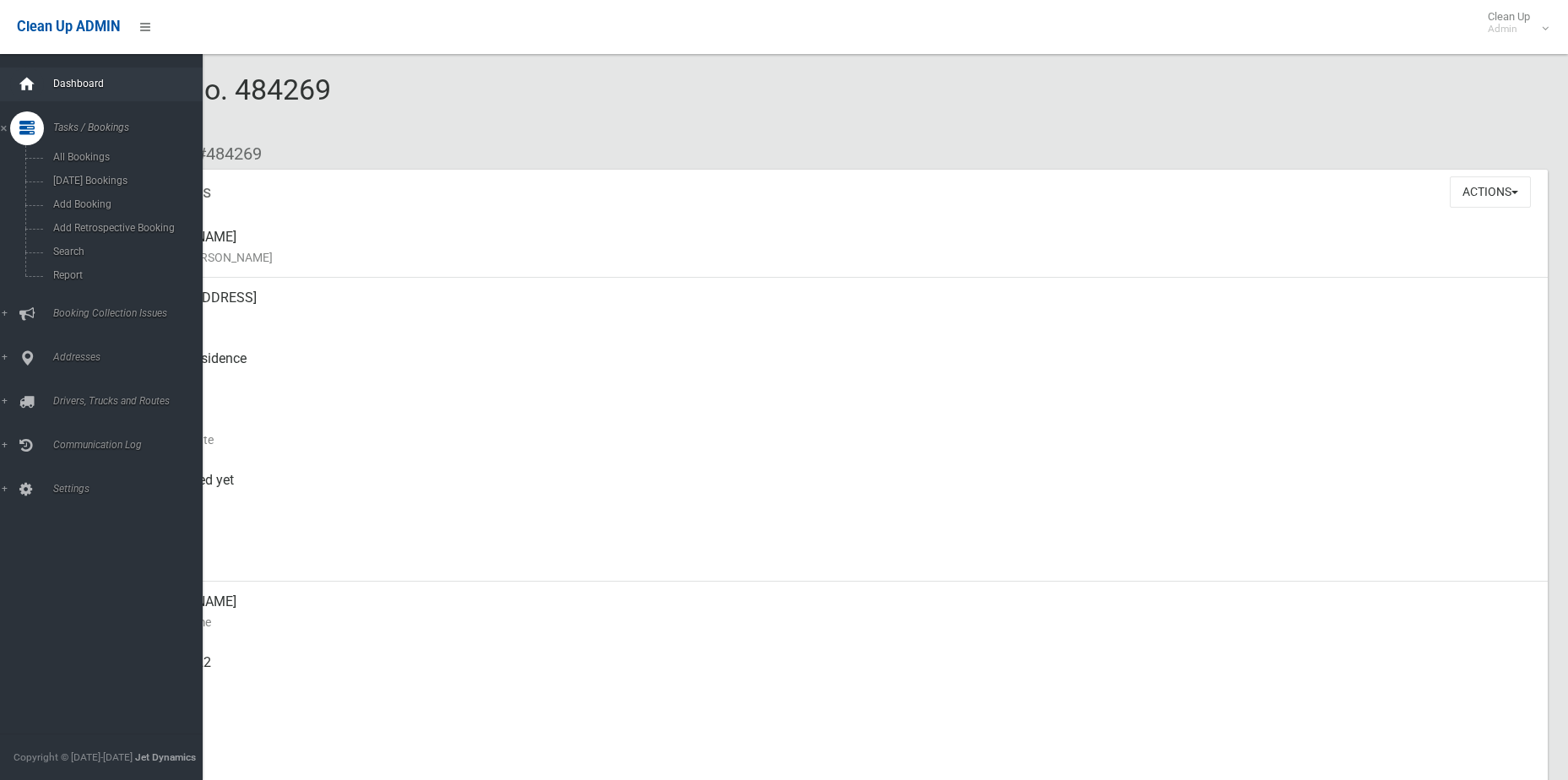
click at [30, 79] on icon at bounding box center [27, 85] width 19 height 34
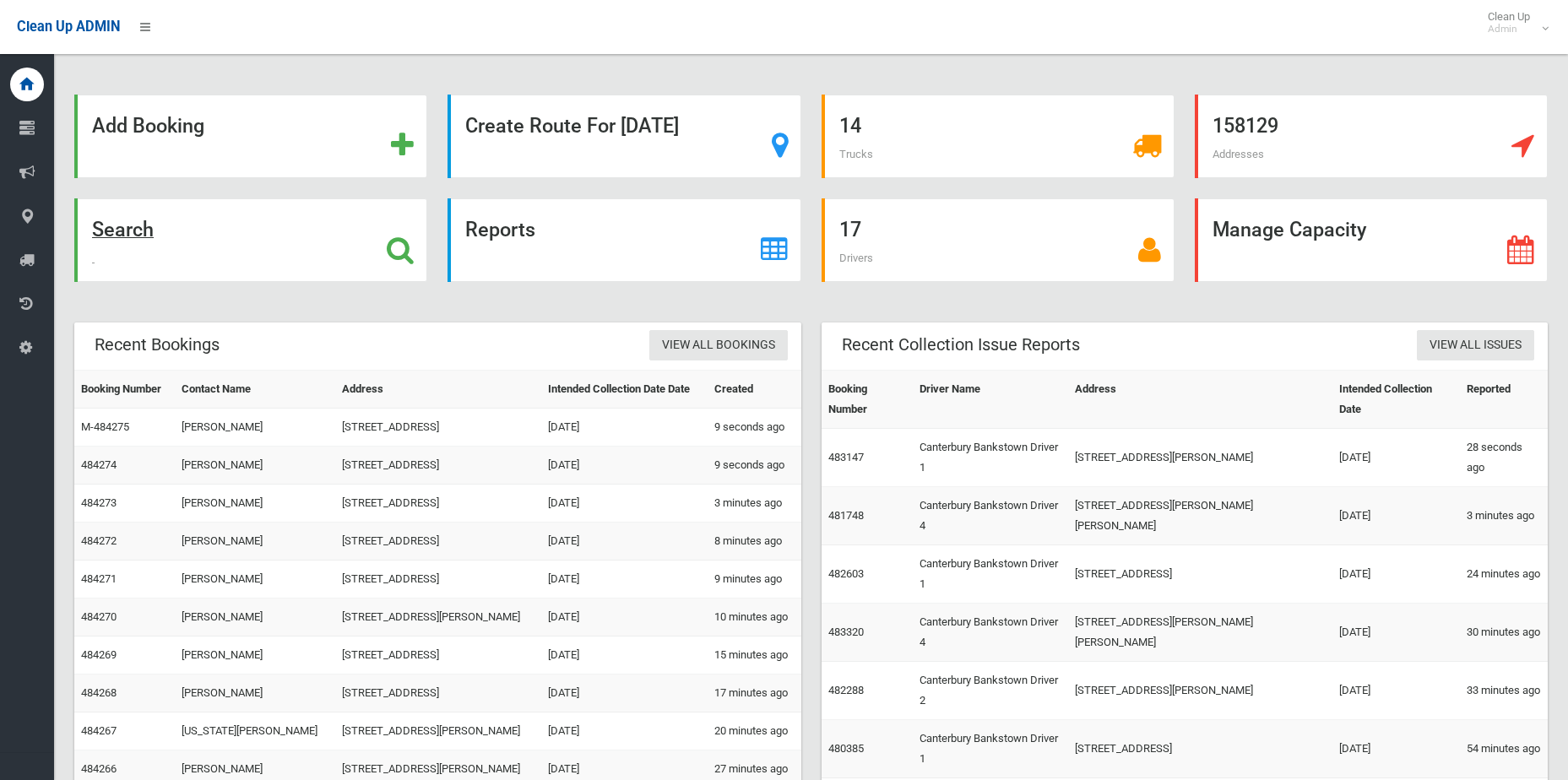
click at [199, 225] on div "Search" at bounding box center [250, 240] width 353 height 84
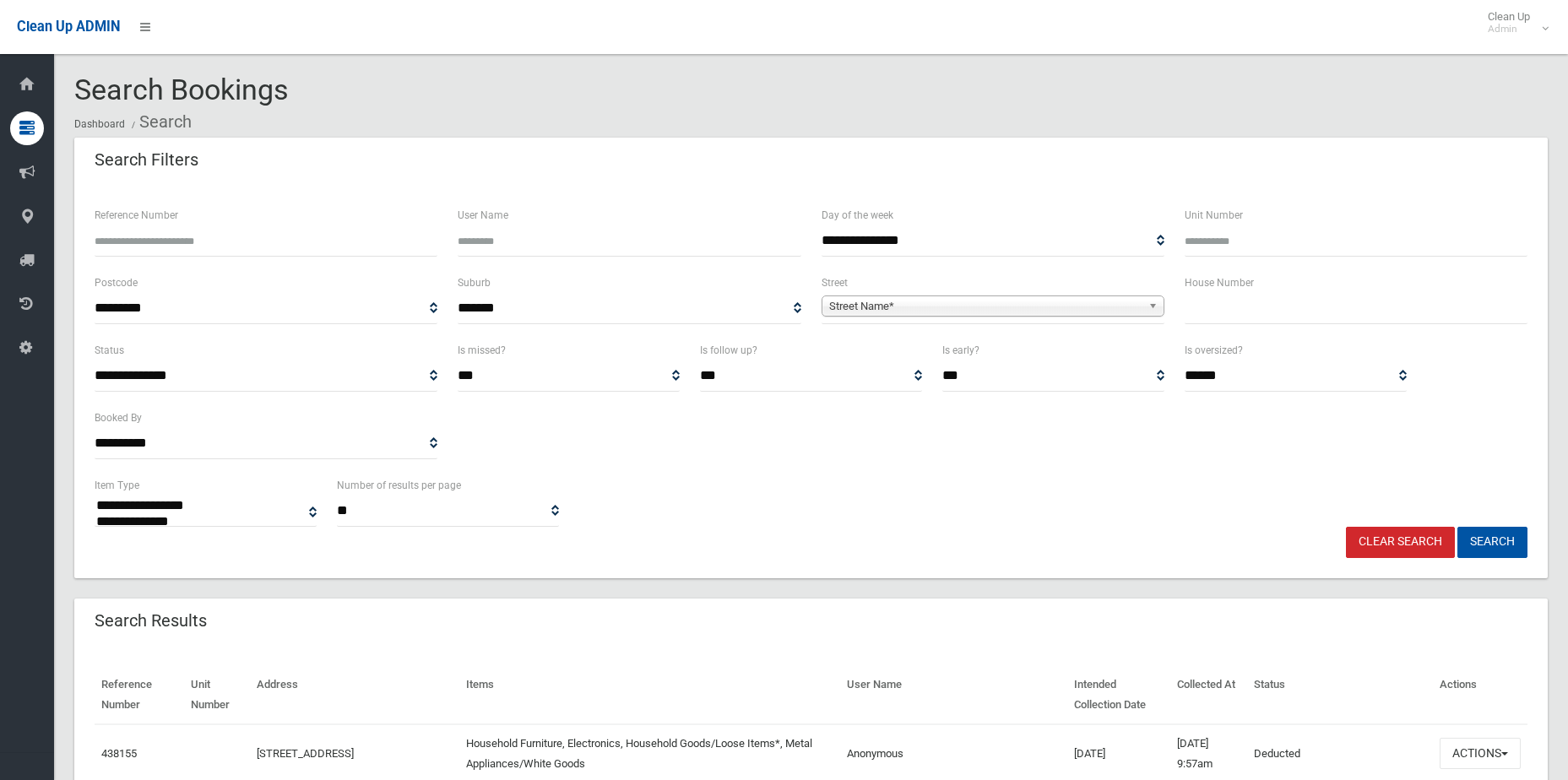
select select
click at [1227, 296] on input "text" at bounding box center [1356, 308] width 343 height 31
type input "*"
click at [950, 301] on span "Street Name*" at bounding box center [985, 306] width 312 height 20
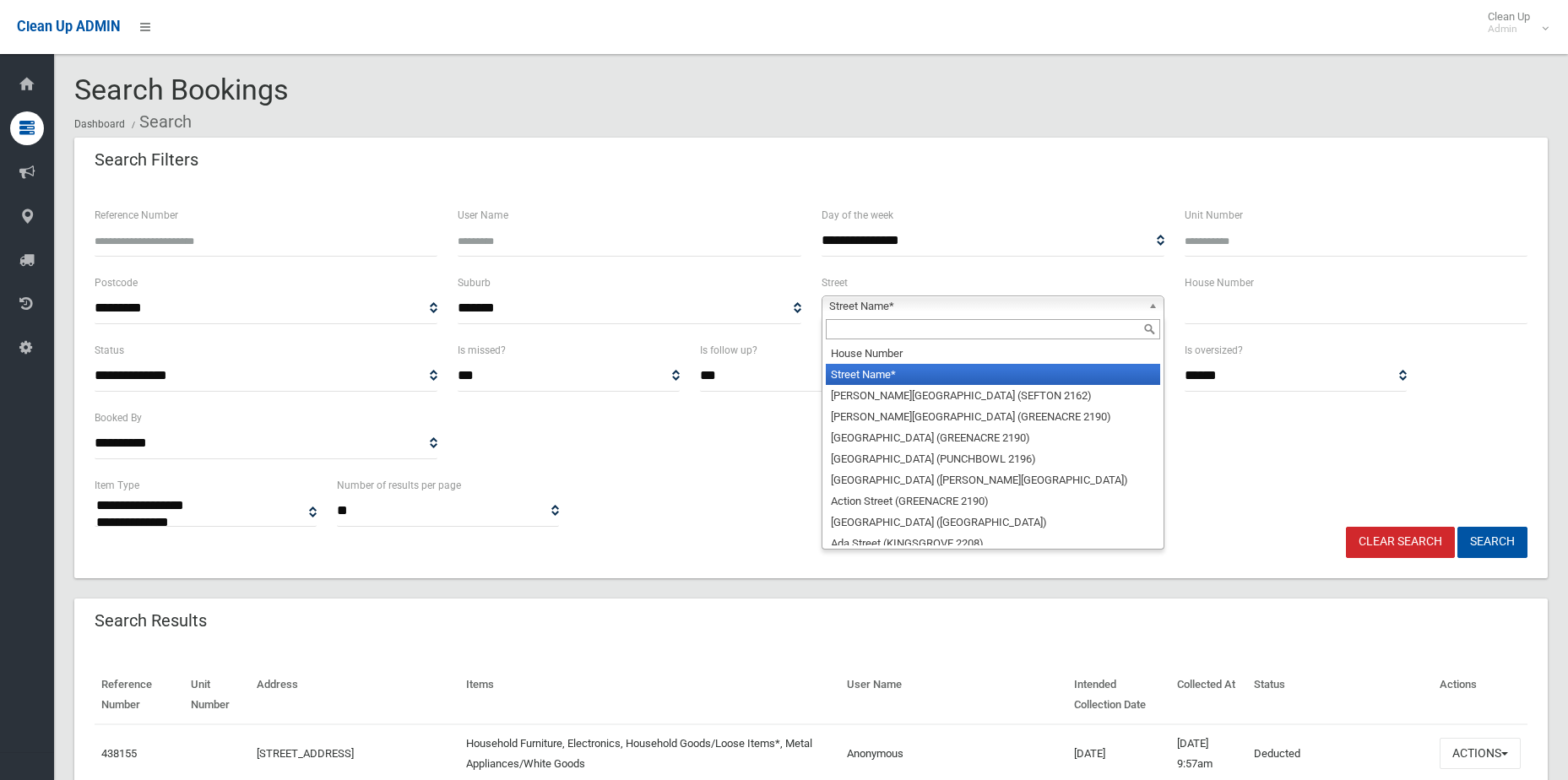
click at [628, 185] on div "**********" at bounding box center [811, 382] width 1474 height 394
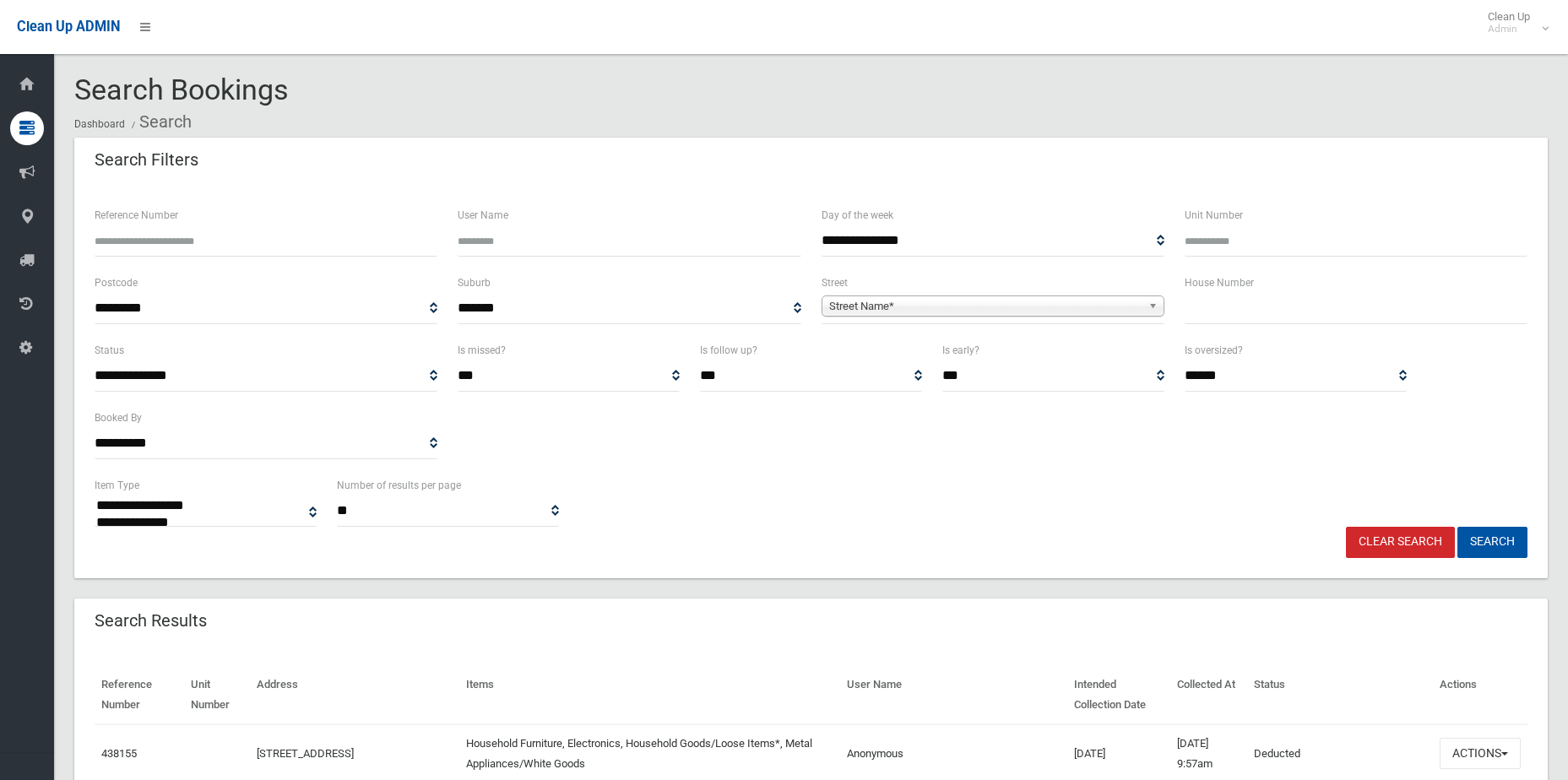
click at [1198, 323] on input "text" at bounding box center [1356, 308] width 343 height 31
click at [1232, 320] on input "text" at bounding box center [1356, 308] width 343 height 31
click at [1234, 316] on input "text" at bounding box center [1356, 308] width 343 height 31
click at [926, 312] on span "Street Name*" at bounding box center [985, 306] width 312 height 20
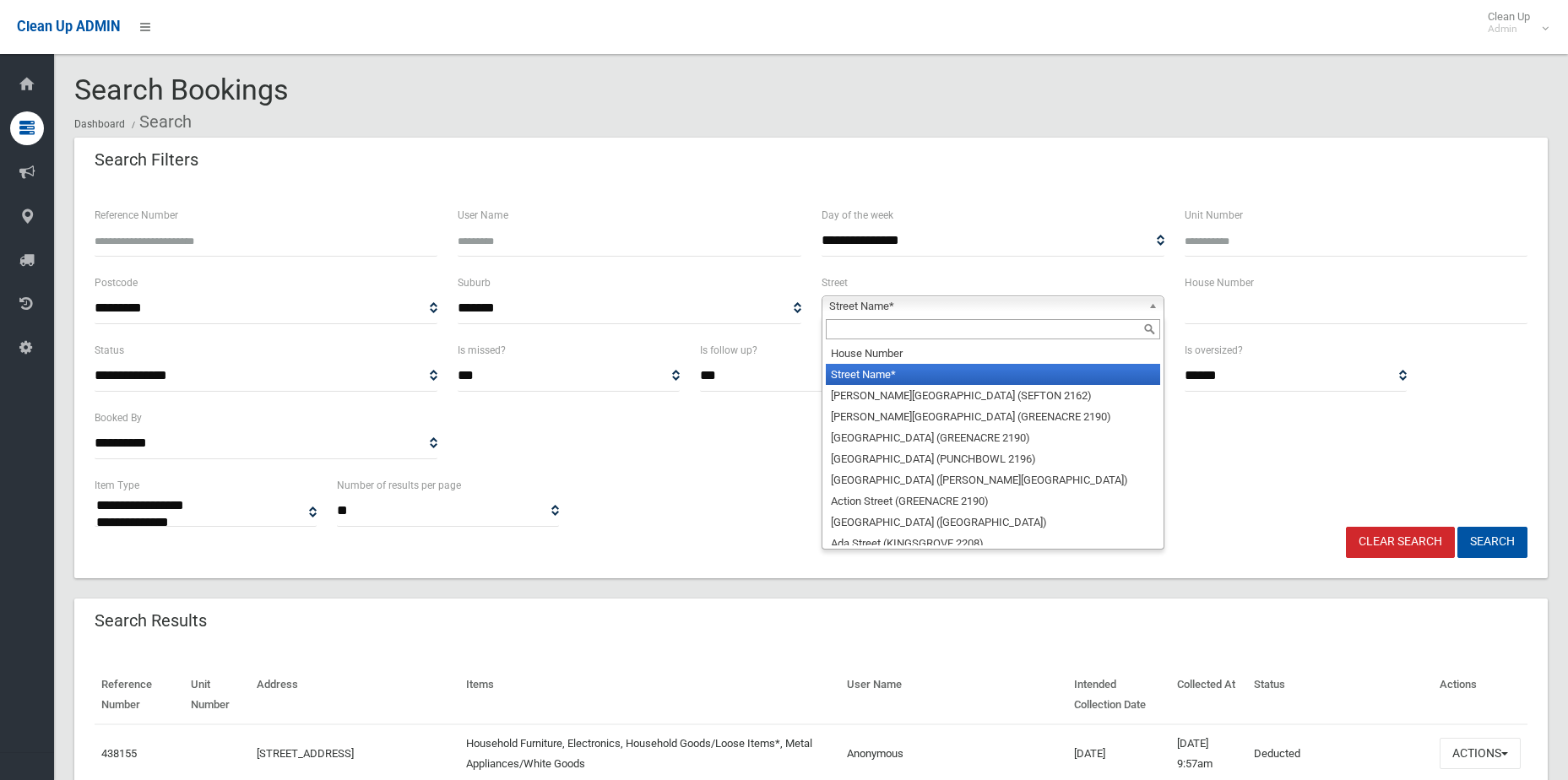
click at [1301, 298] on input "text" at bounding box center [1356, 308] width 343 height 31
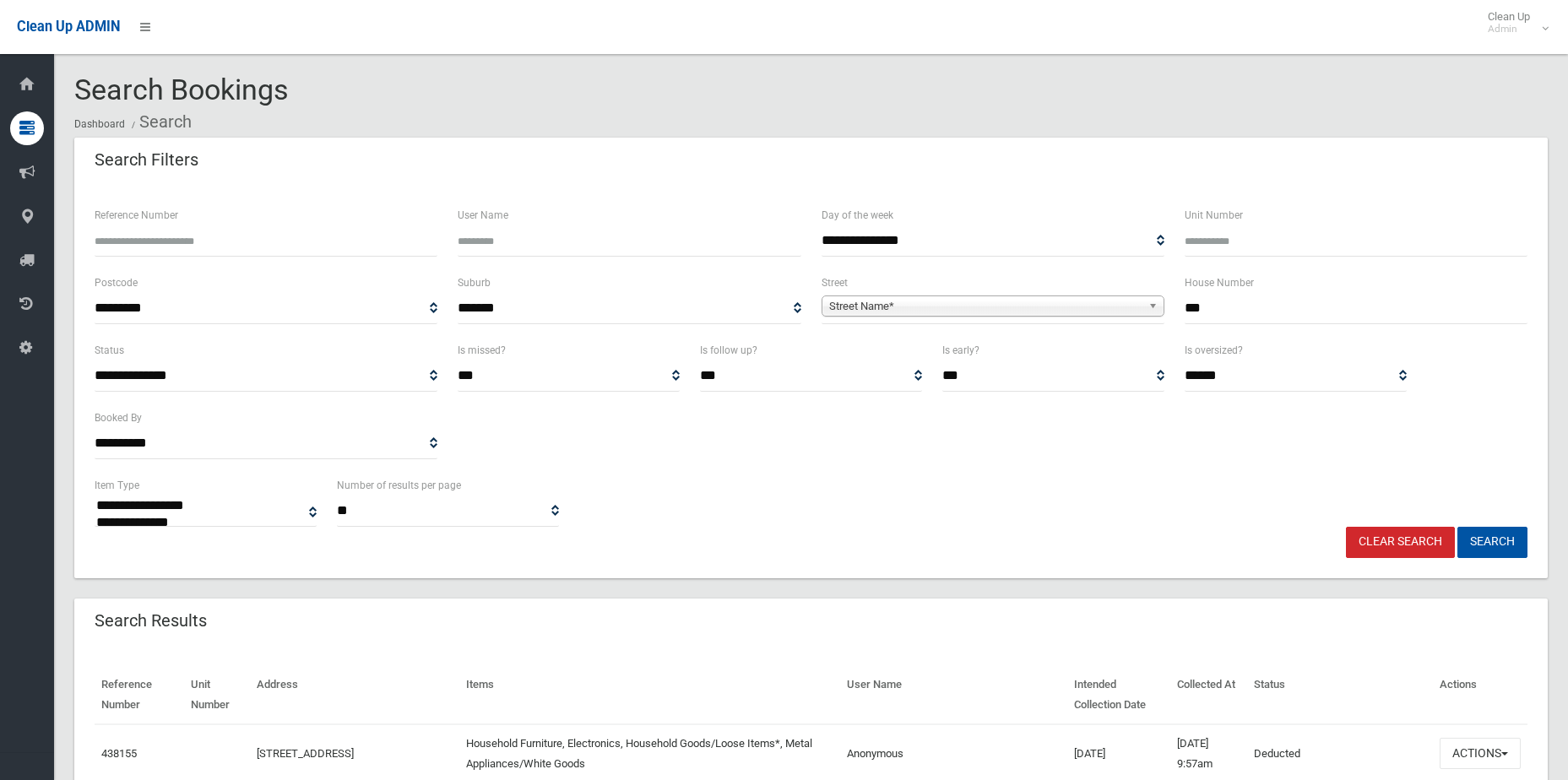
type input "***"
click at [1093, 302] on span "Street Name*" at bounding box center [985, 306] width 312 height 20
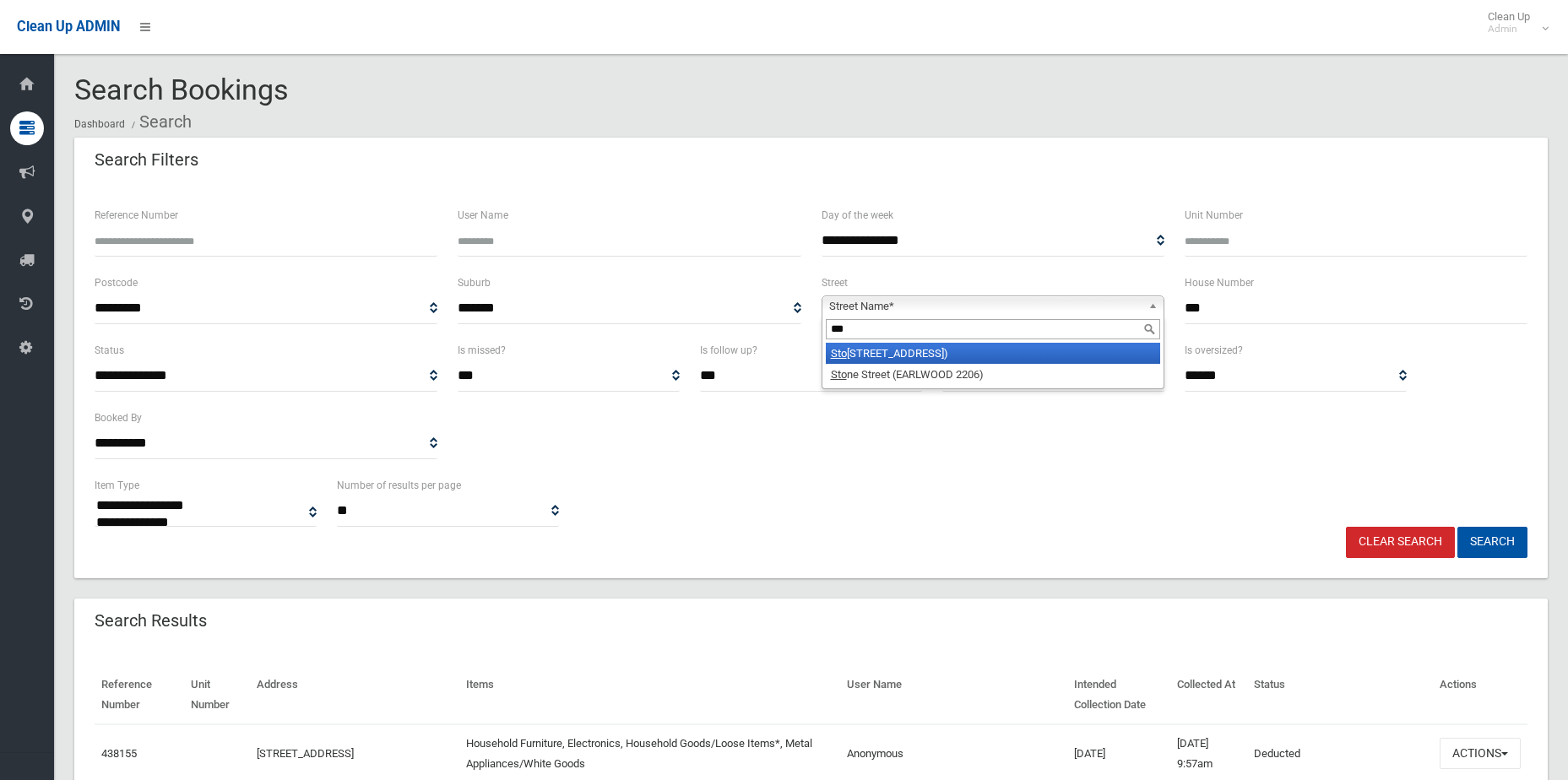
type input "***"
click at [947, 353] on li "Sto ddart Street (ROSELANDS 2196)" at bounding box center [993, 353] width 334 height 21
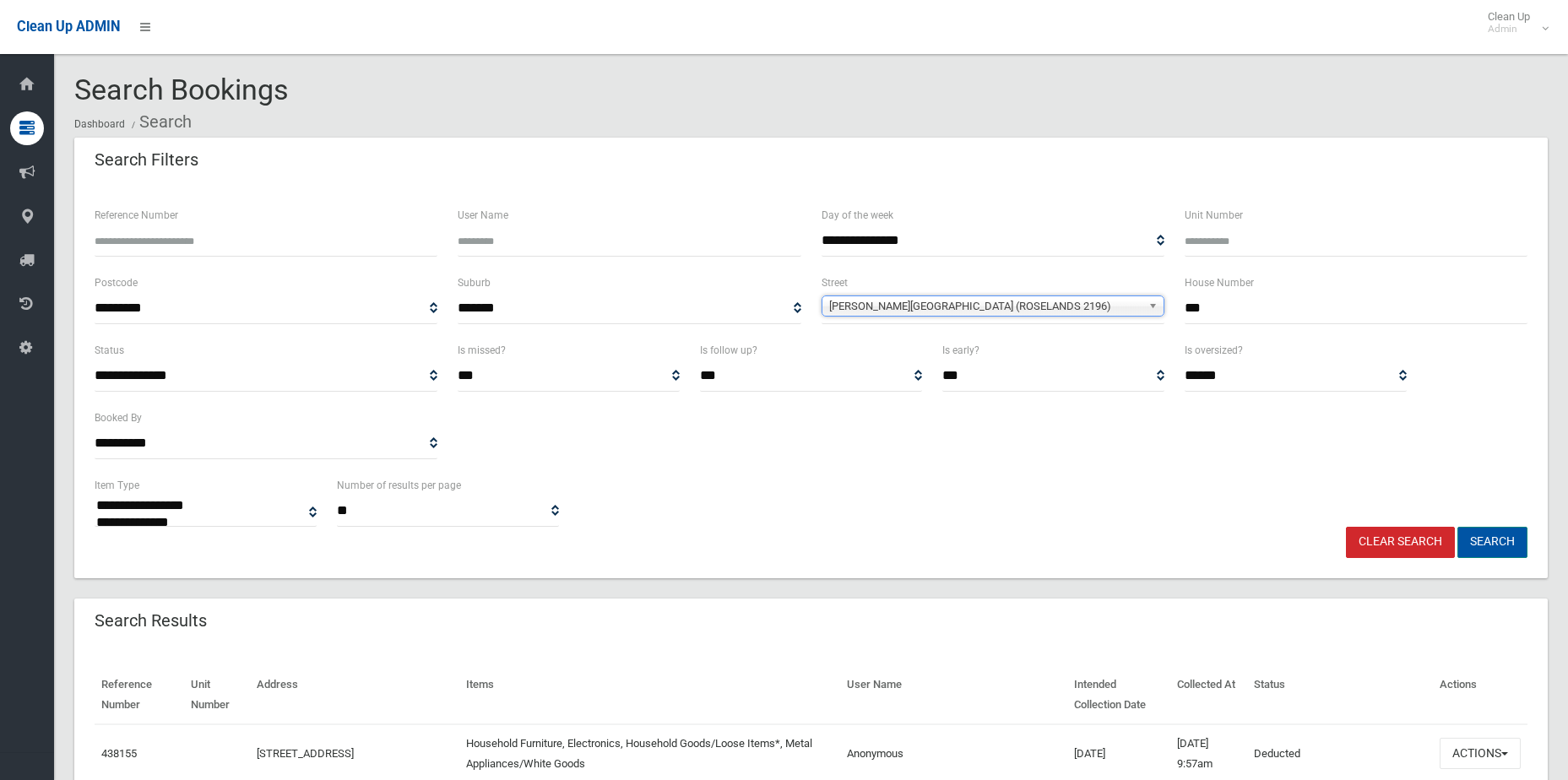
scroll to position [84, 0]
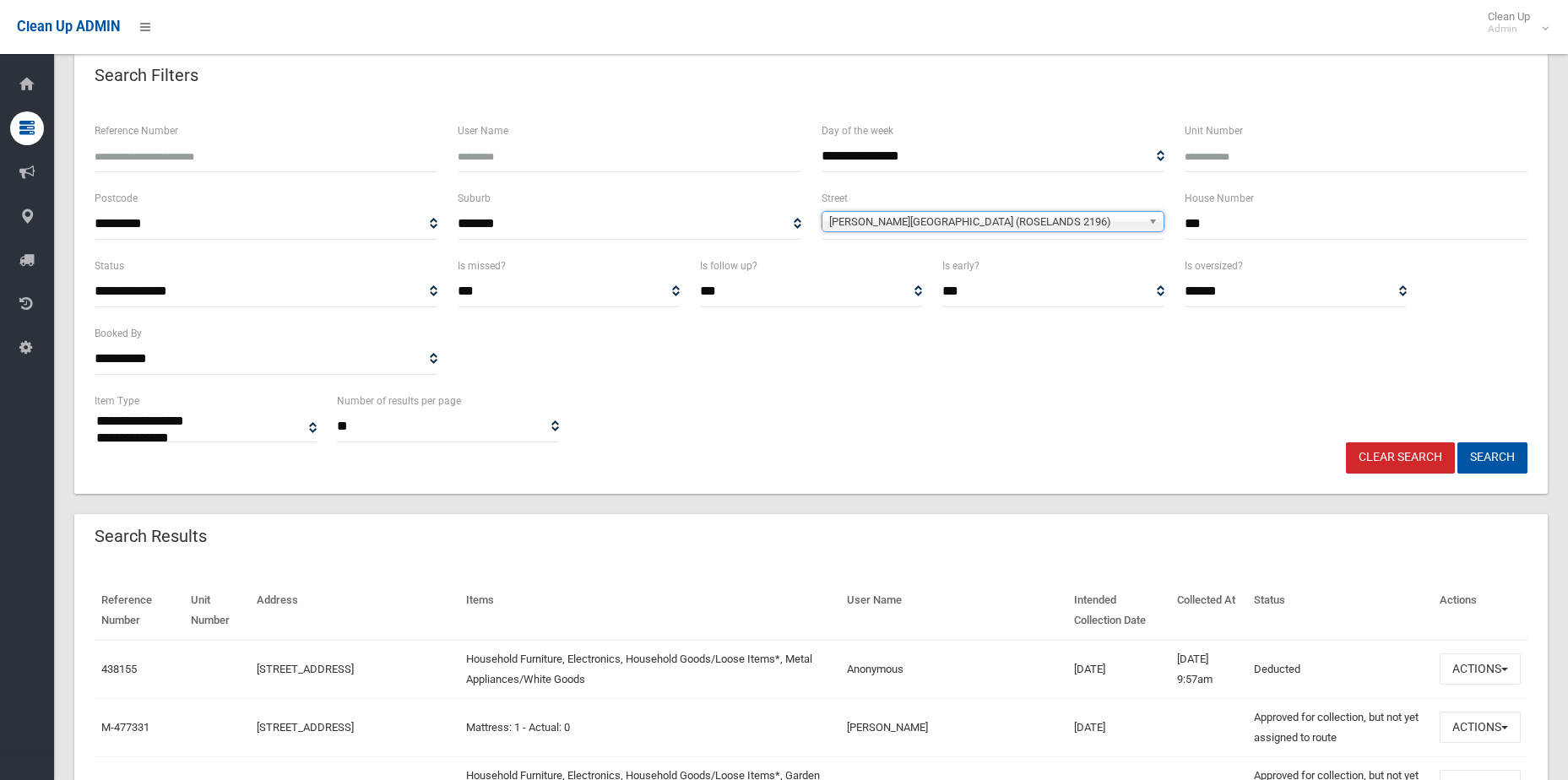
click at [1499, 481] on div "**********" at bounding box center [811, 298] width 1474 height 394
click at [1507, 457] on button "Search" at bounding box center [1493, 458] width 70 height 31
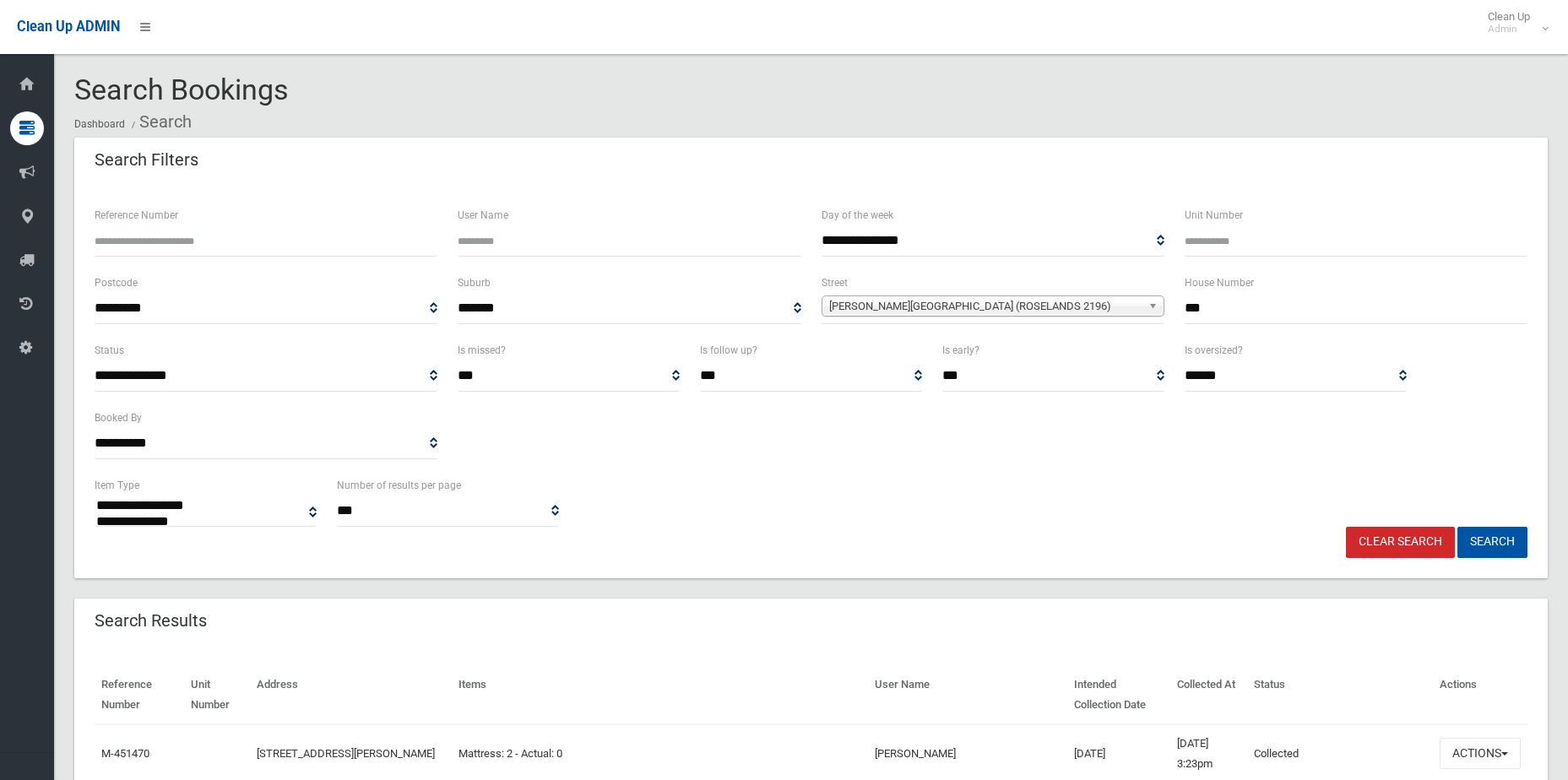
select select
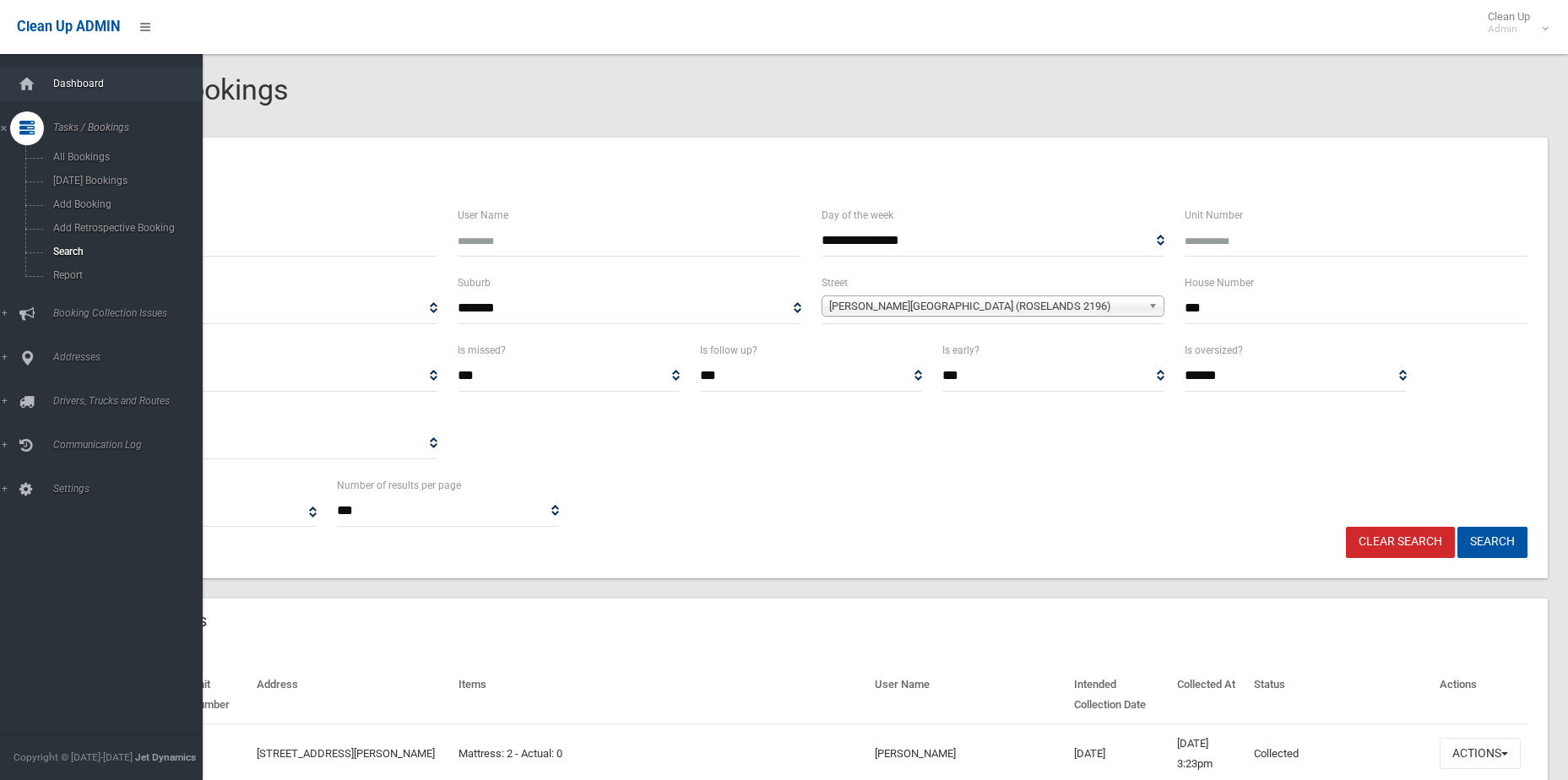
click at [73, 89] on span "Dashboard" at bounding box center [131, 84] width 167 height 12
